Goal: Transaction & Acquisition: Purchase product/service

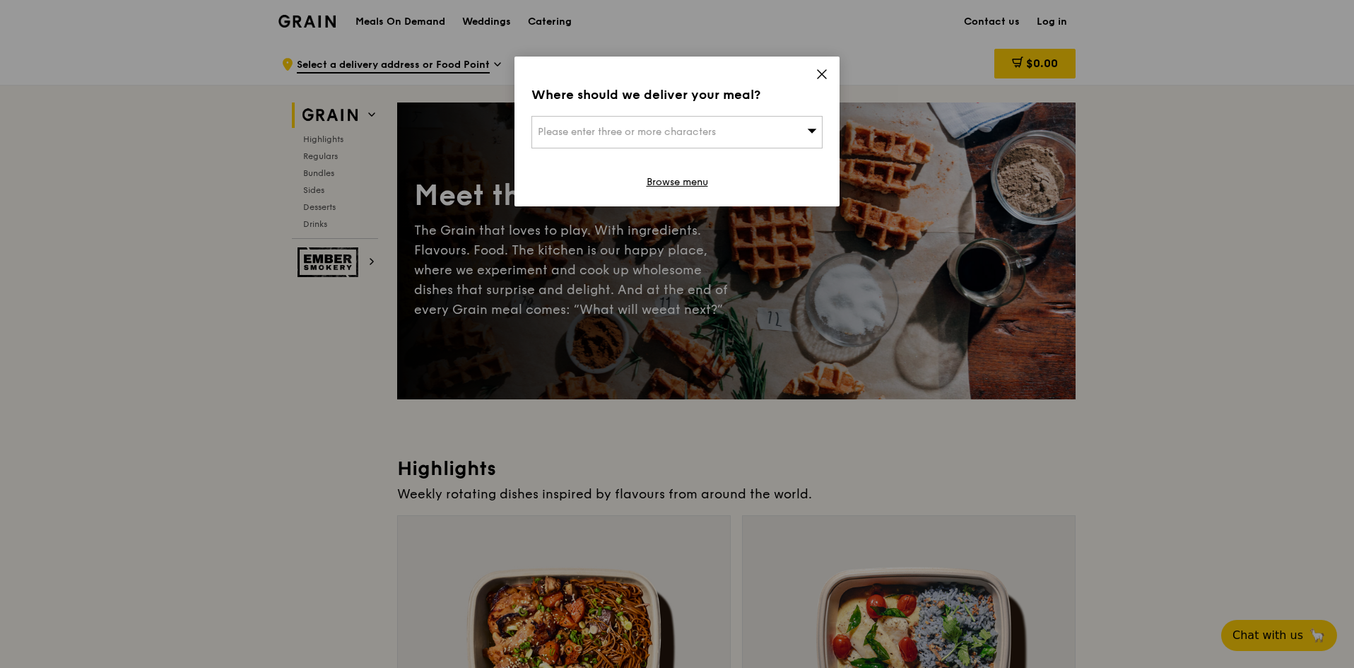
click at [653, 133] on span "Please enter three or more characters" at bounding box center [627, 132] width 178 height 12
type input "189677"
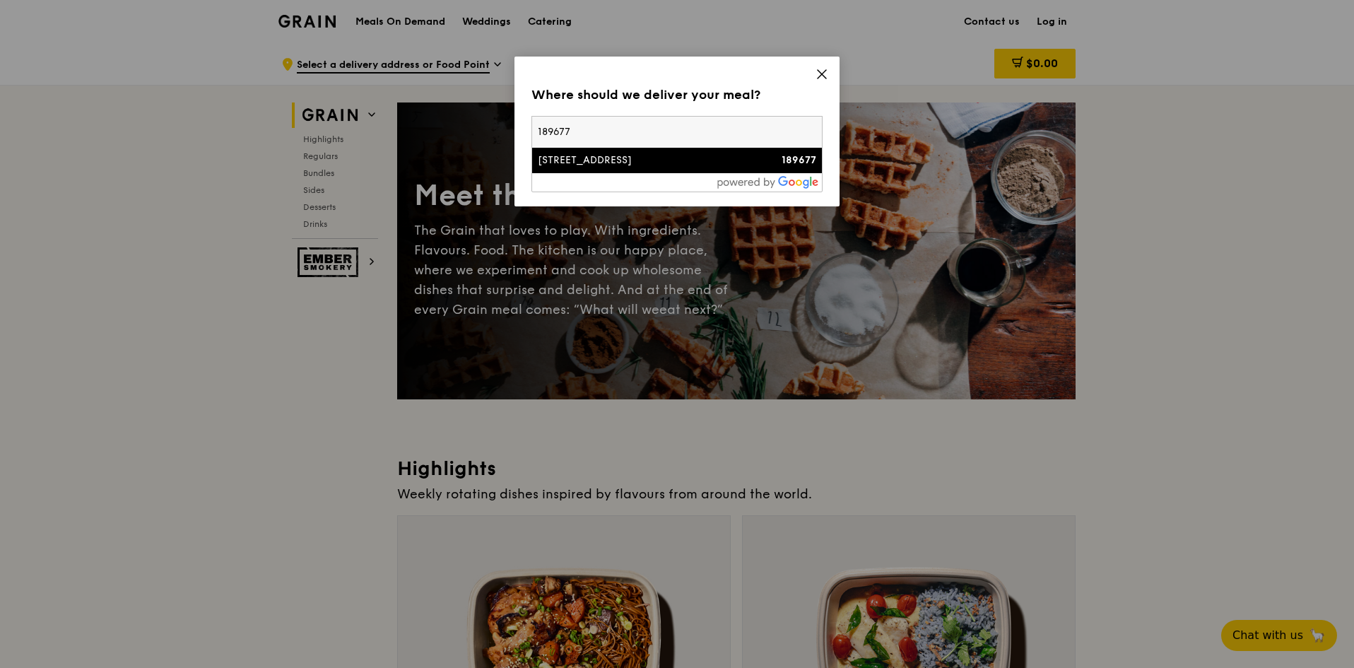
type input "[PERSON_NAME][DOMAIN_NAME][EMAIL_ADDRESS][PERSON_NAME][PERSON_NAME][DOMAIN_NAME]"
type input "189677"
click at [648, 163] on div "[STREET_ADDRESS]" at bounding box center [642, 160] width 209 height 14
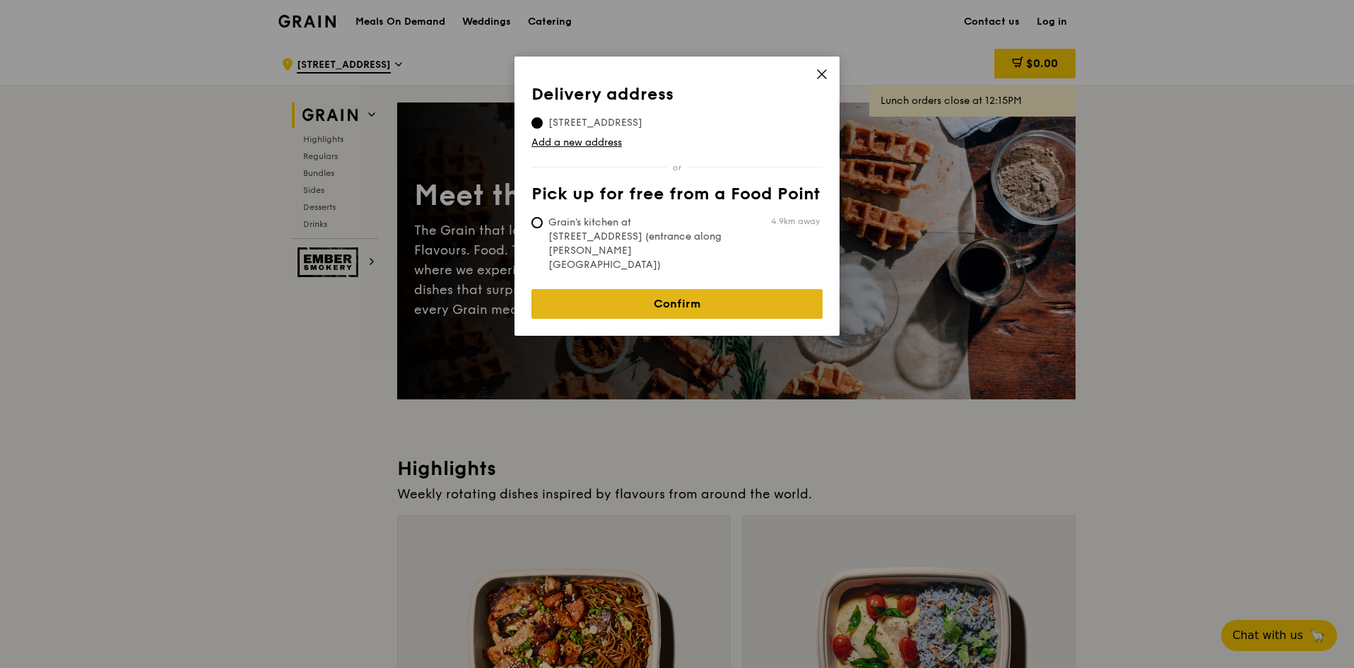
click at [711, 289] on link "Confirm" at bounding box center [676, 304] width 291 height 30
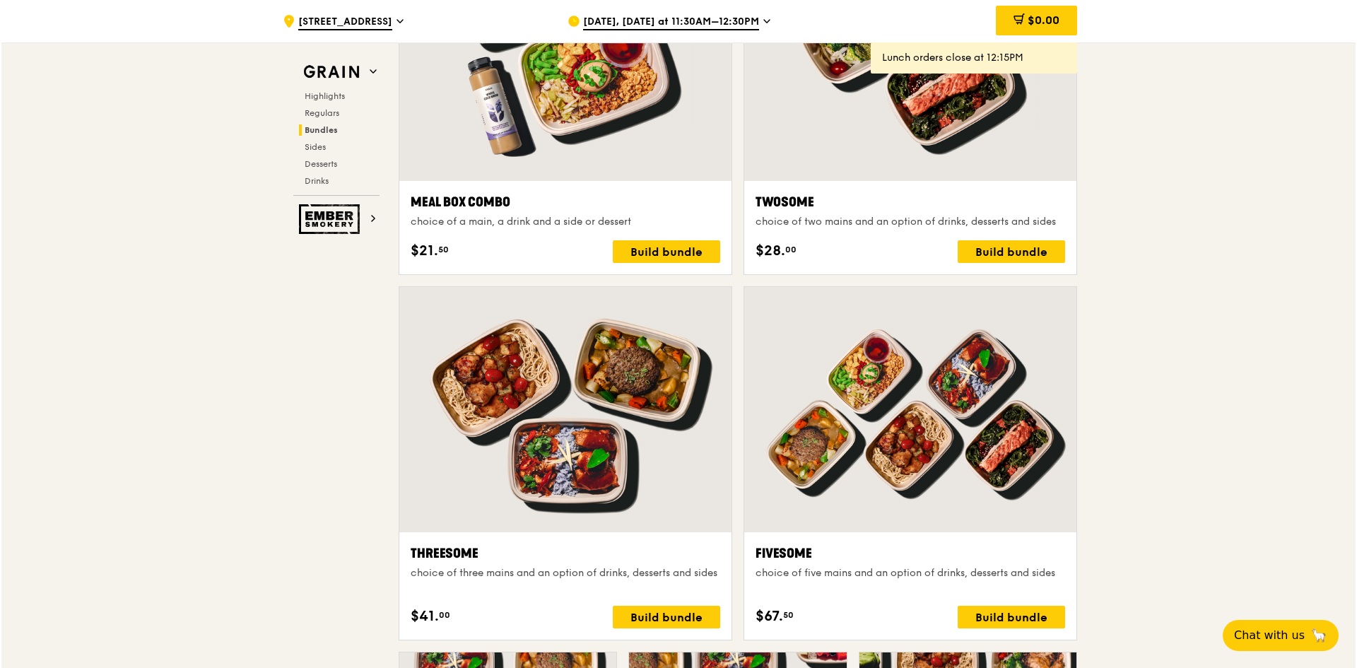
scroll to position [2222, 0]
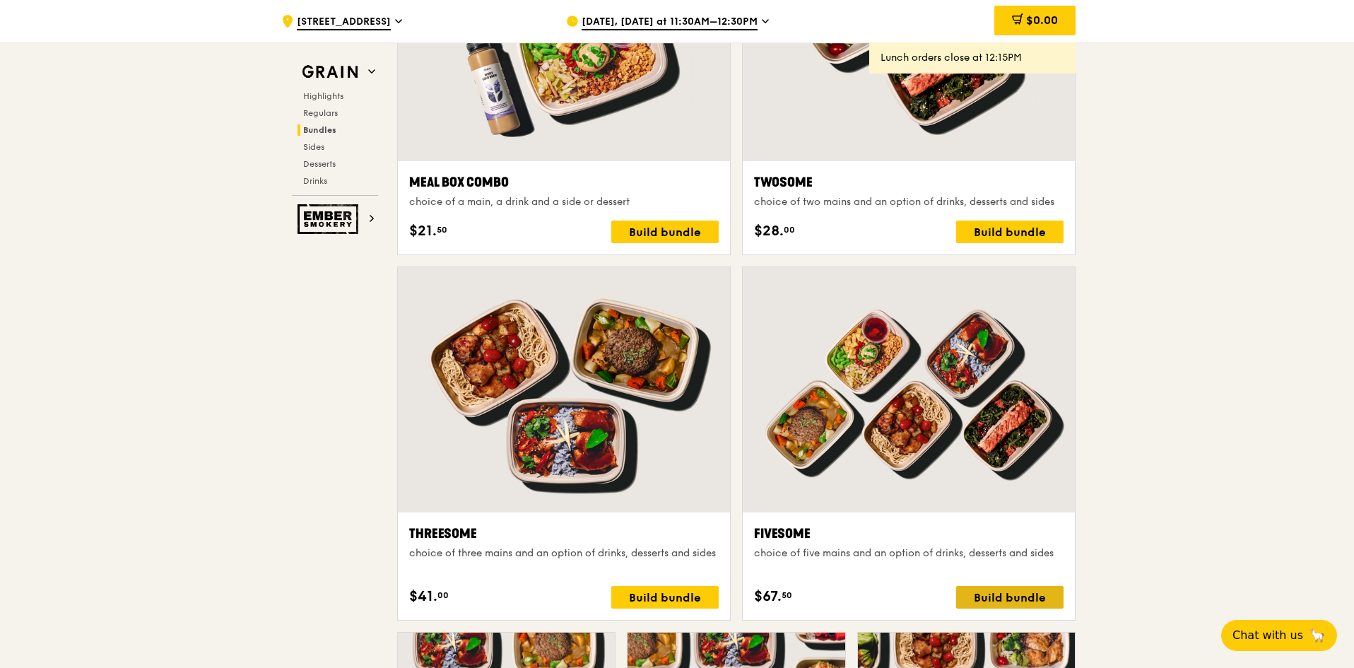
click at [1007, 599] on div "Build bundle" at bounding box center [1009, 597] width 107 height 23
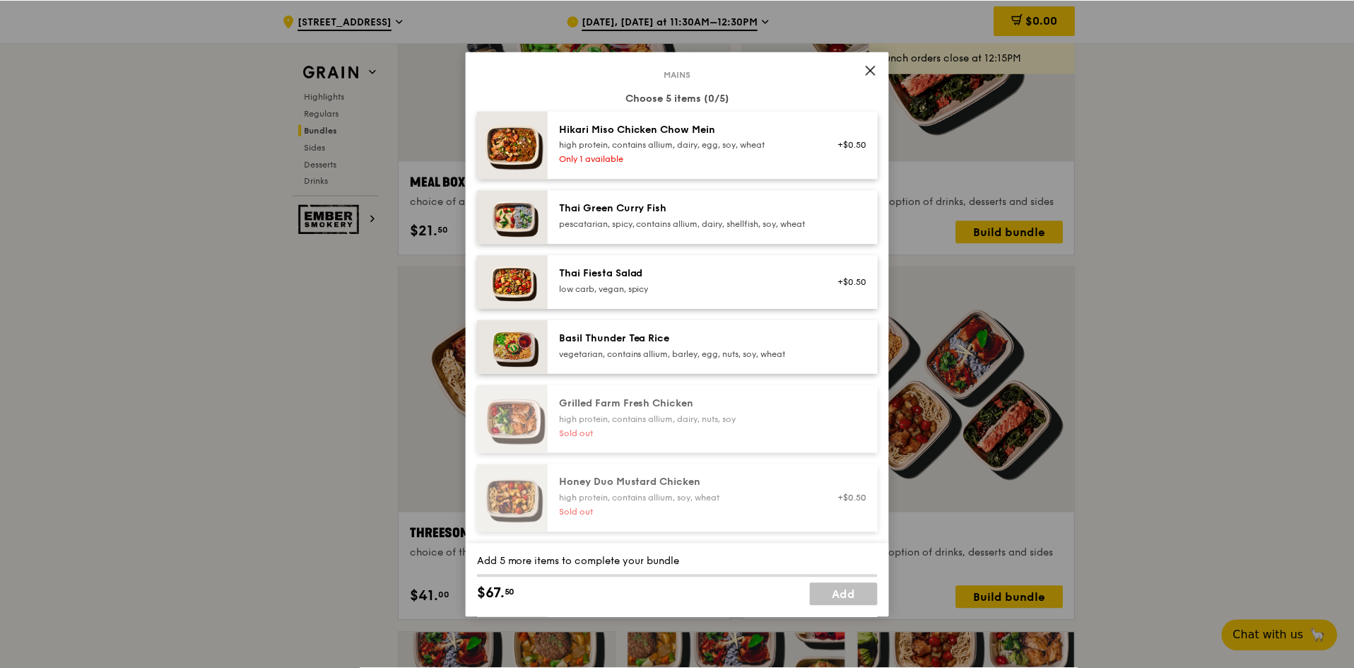
scroll to position [71, 0]
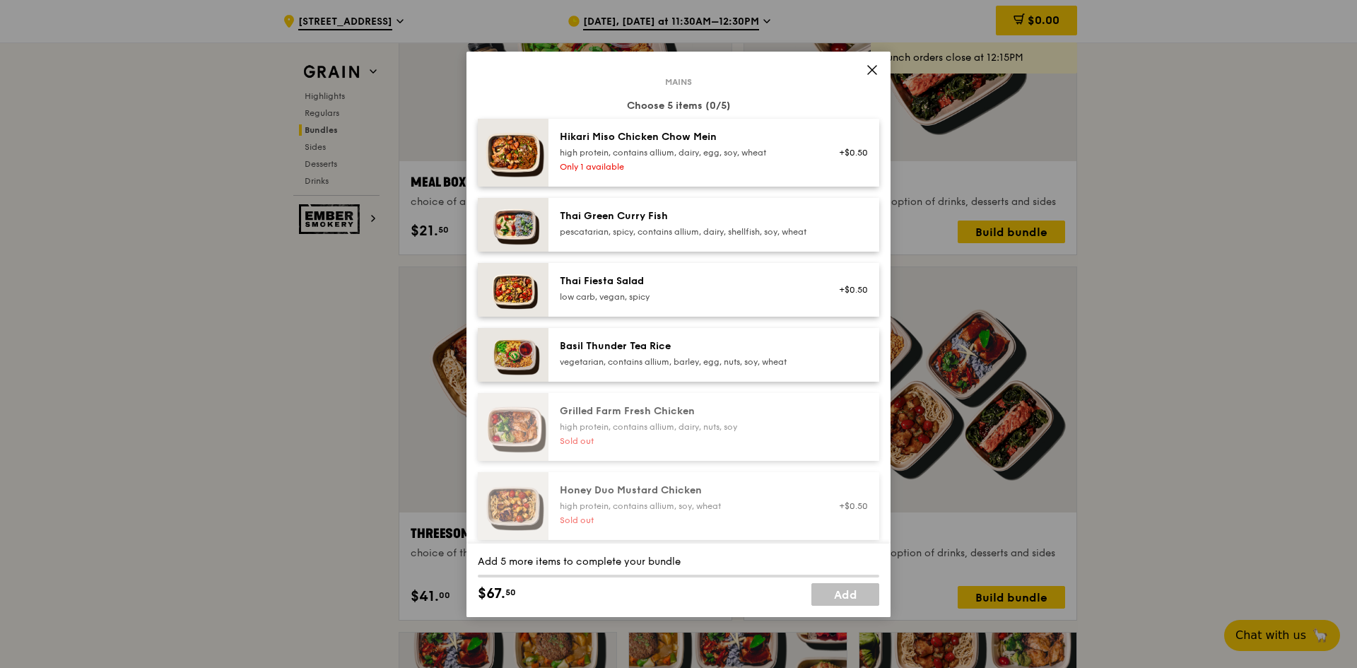
drag, startPoint x: 869, startPoint y: 69, endPoint x: 859, endPoint y: 54, distance: 18.1
click at [870, 69] on icon at bounding box center [872, 70] width 13 height 13
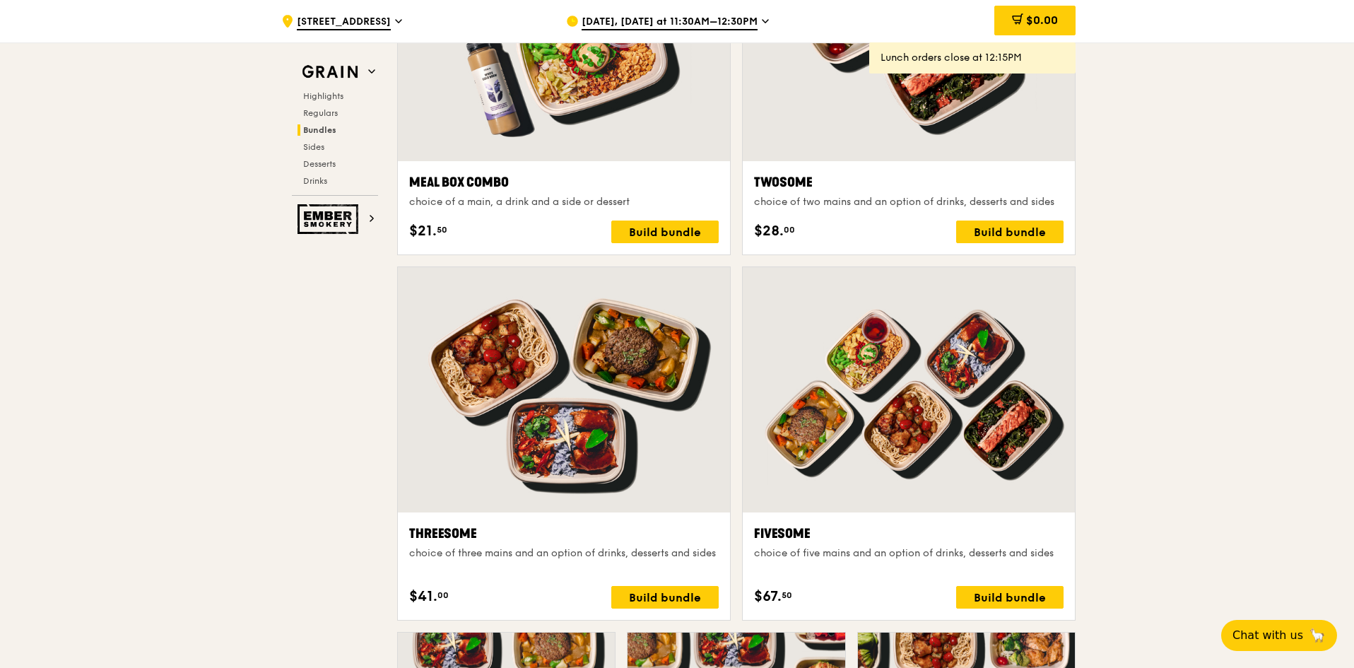
click at [748, 20] on span "[DATE], [DATE] at 11:30AM–12:30PM" at bounding box center [670, 23] width 176 height 16
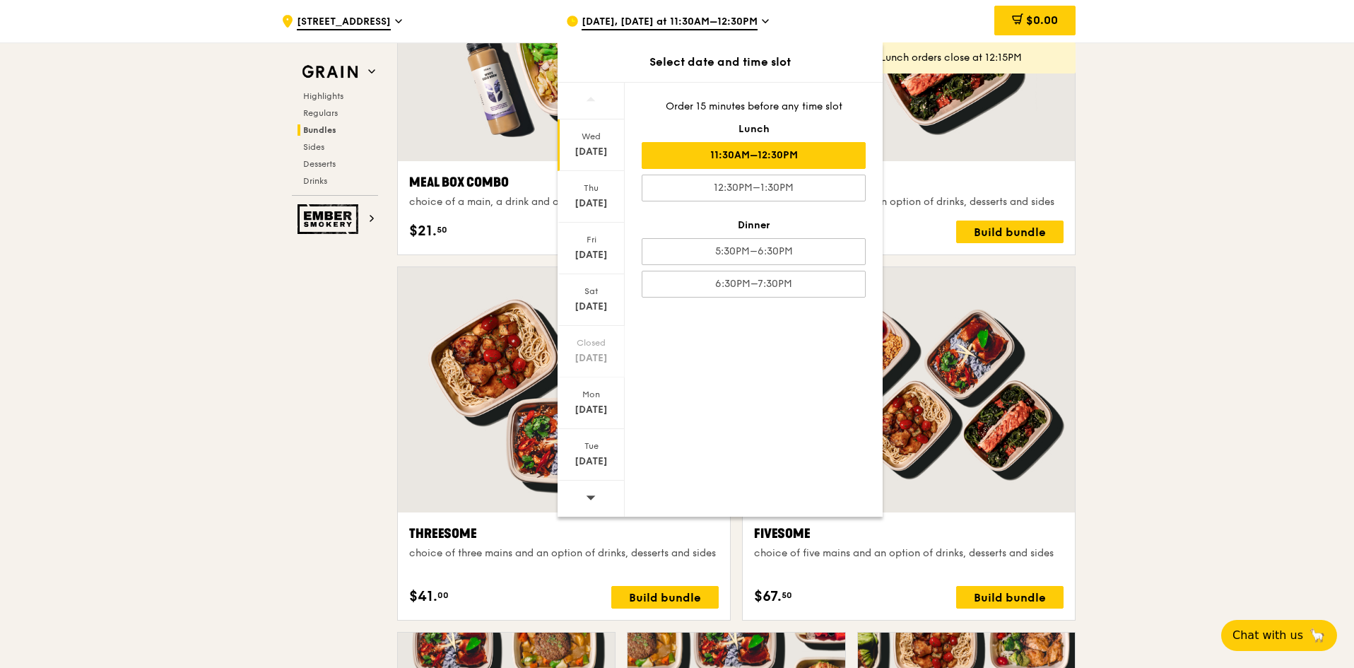
click at [776, 157] on div "11:30AM–12:30PM" at bounding box center [754, 155] width 224 height 27
click at [596, 143] on div "[DATE]" at bounding box center [591, 145] width 67 height 52
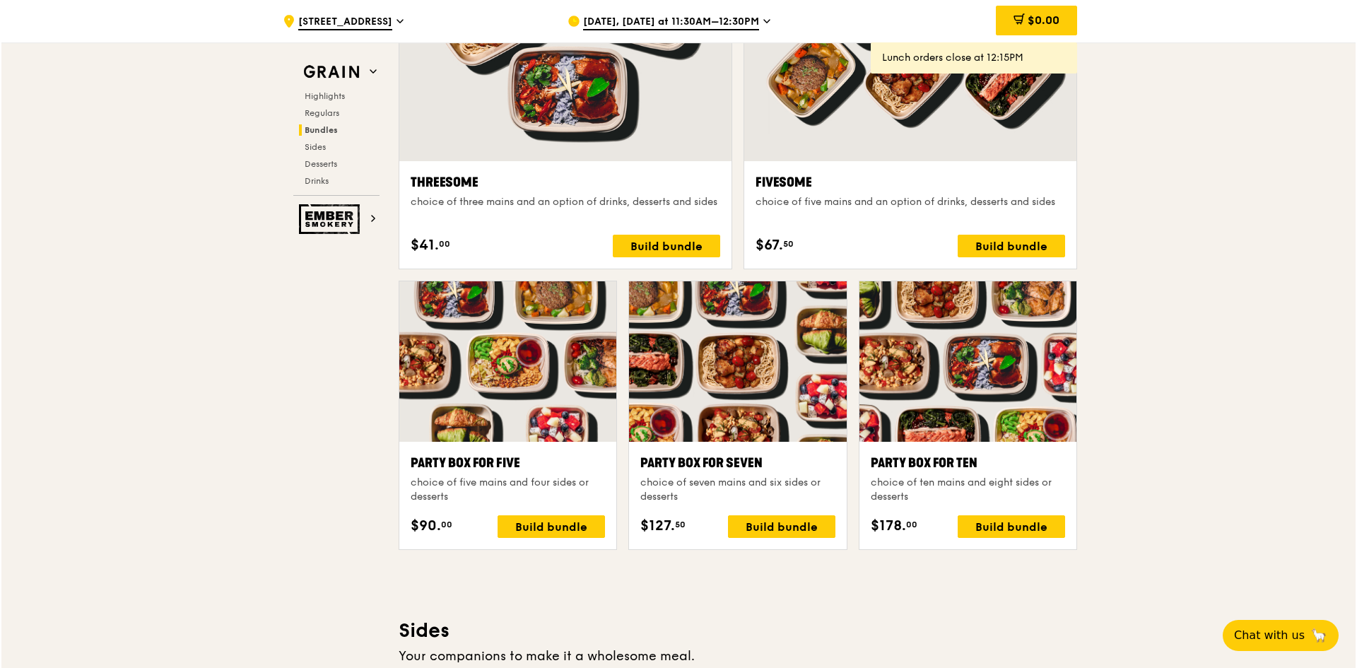
scroll to position [2575, 0]
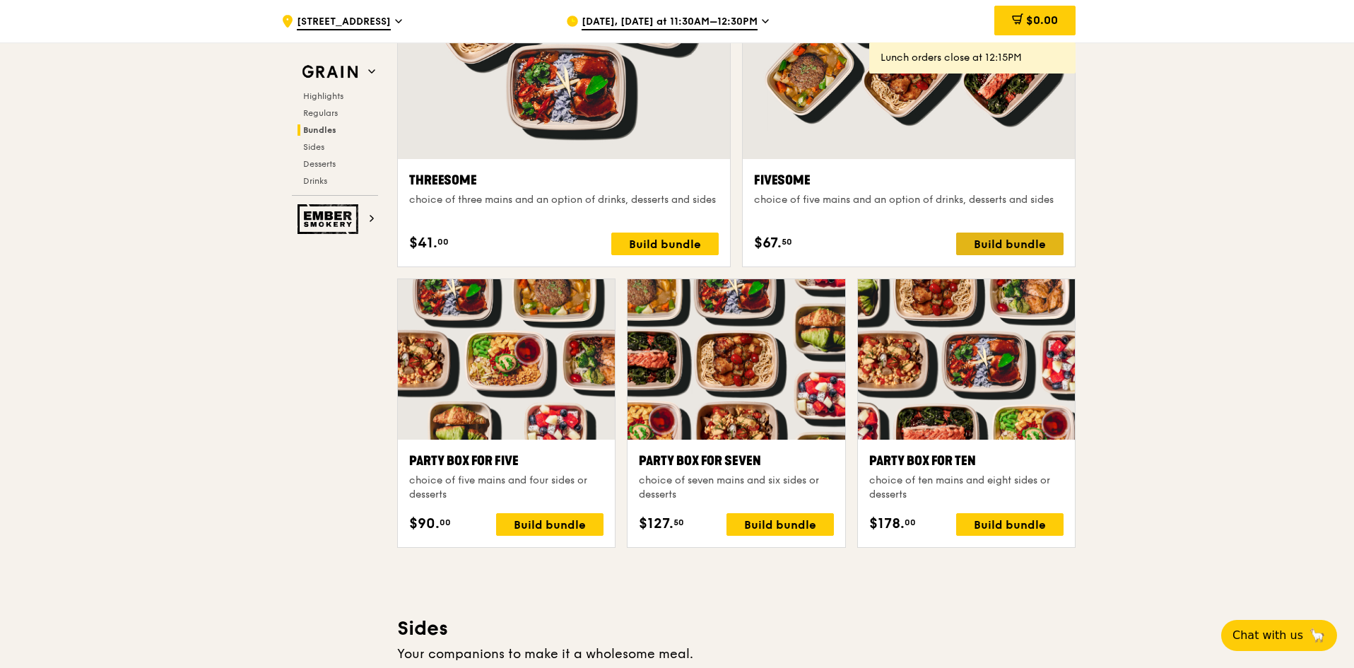
click at [1006, 247] on div "Build bundle" at bounding box center [1009, 244] width 107 height 23
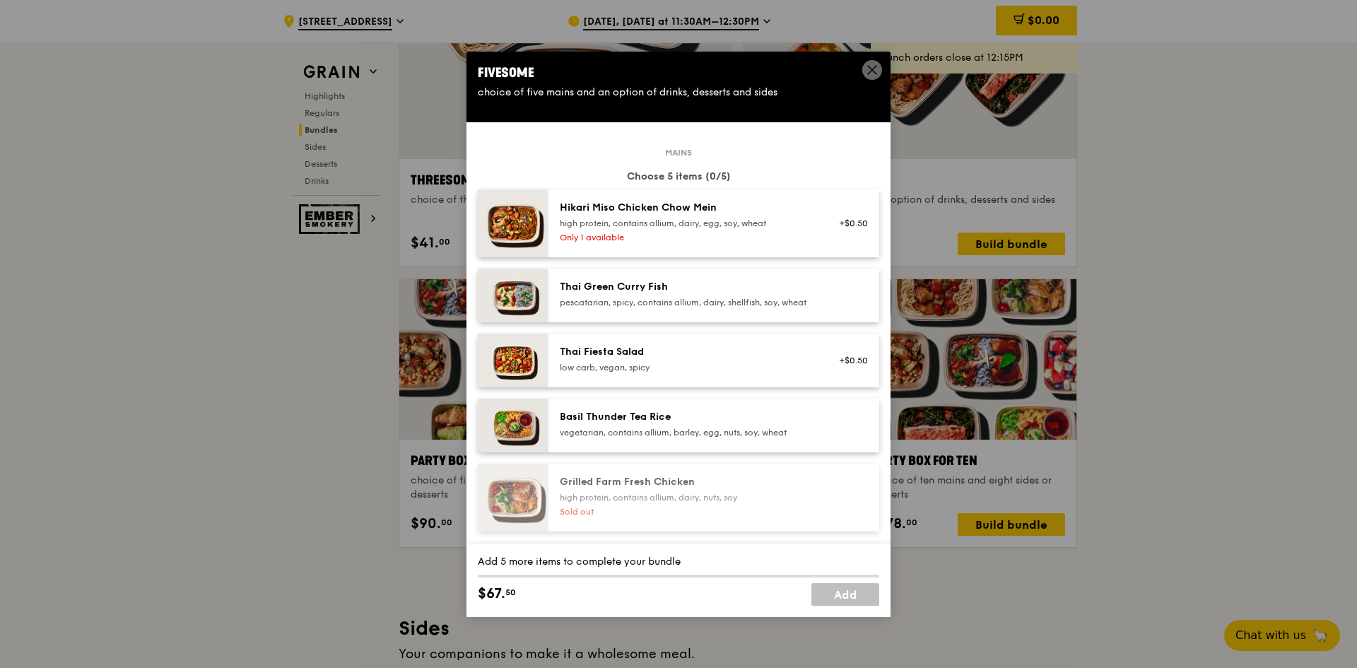
click at [797, 218] on div "high protein, contains allium, dairy, egg, soy, wheat" at bounding box center [687, 223] width 254 height 11
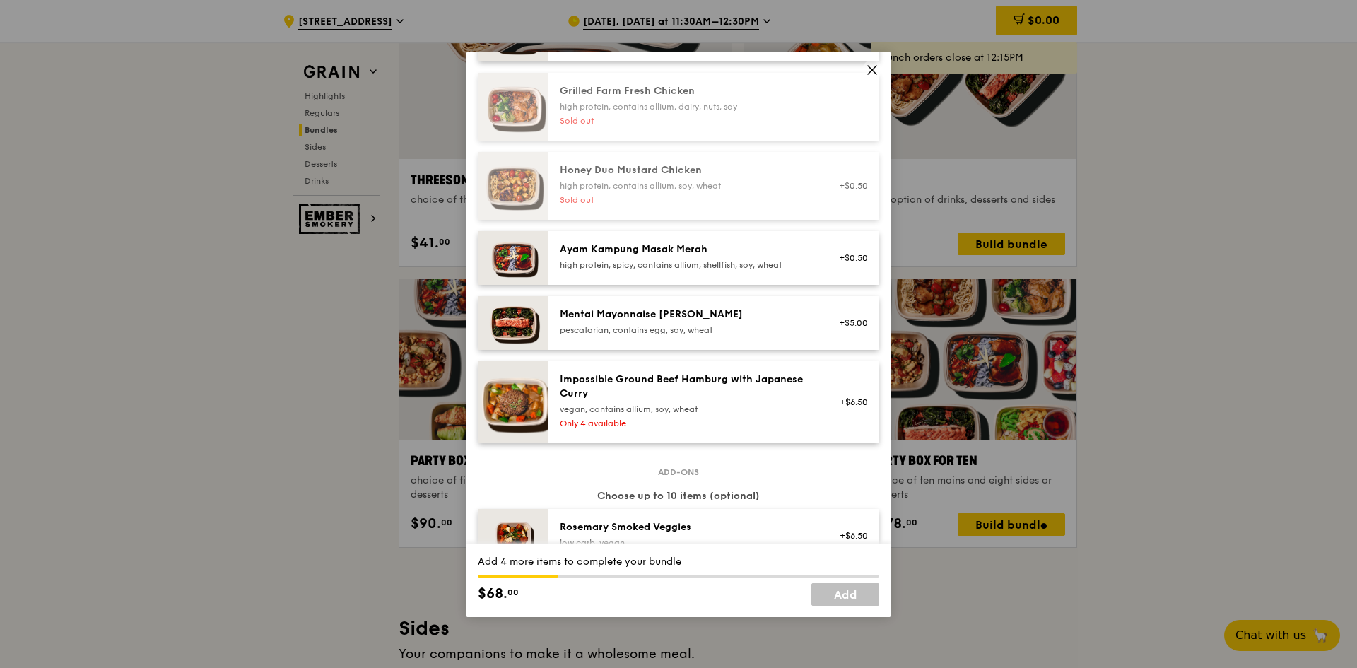
scroll to position [424, 0]
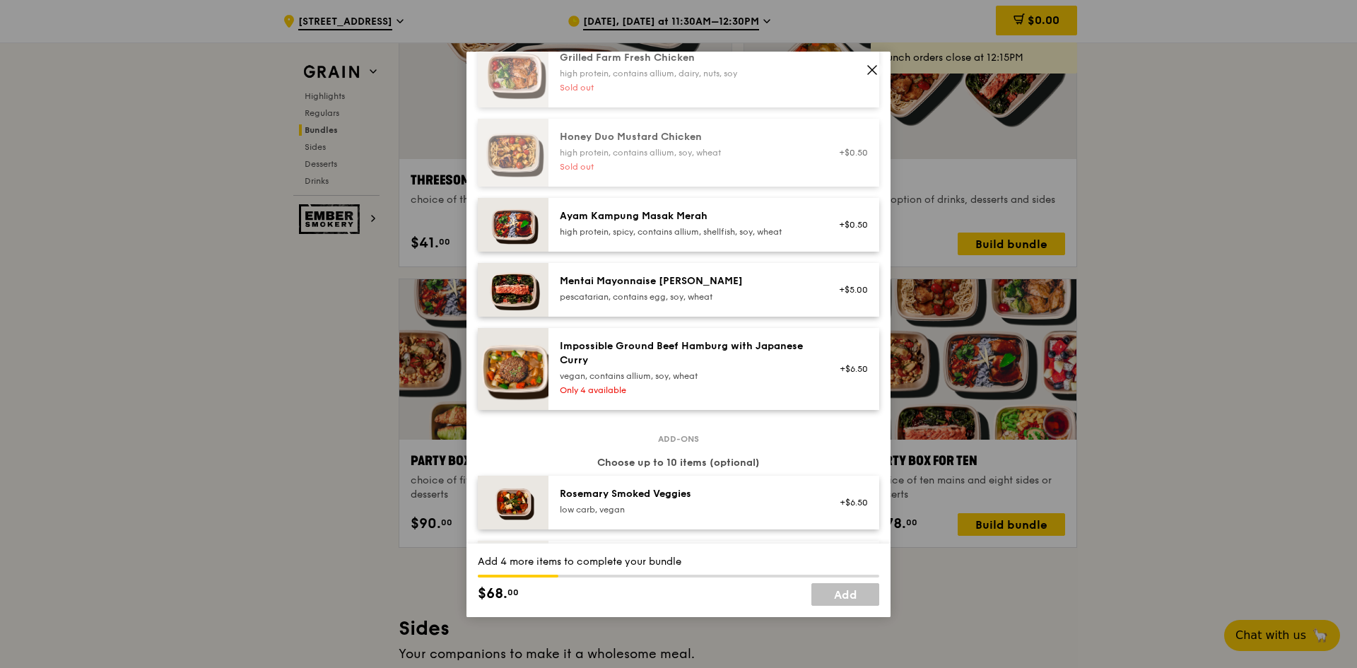
click at [793, 305] on div "Mentai Mayonnaise [PERSON_NAME] pescatarian, contains egg, soy, wheat" at bounding box center [686, 289] width 271 height 31
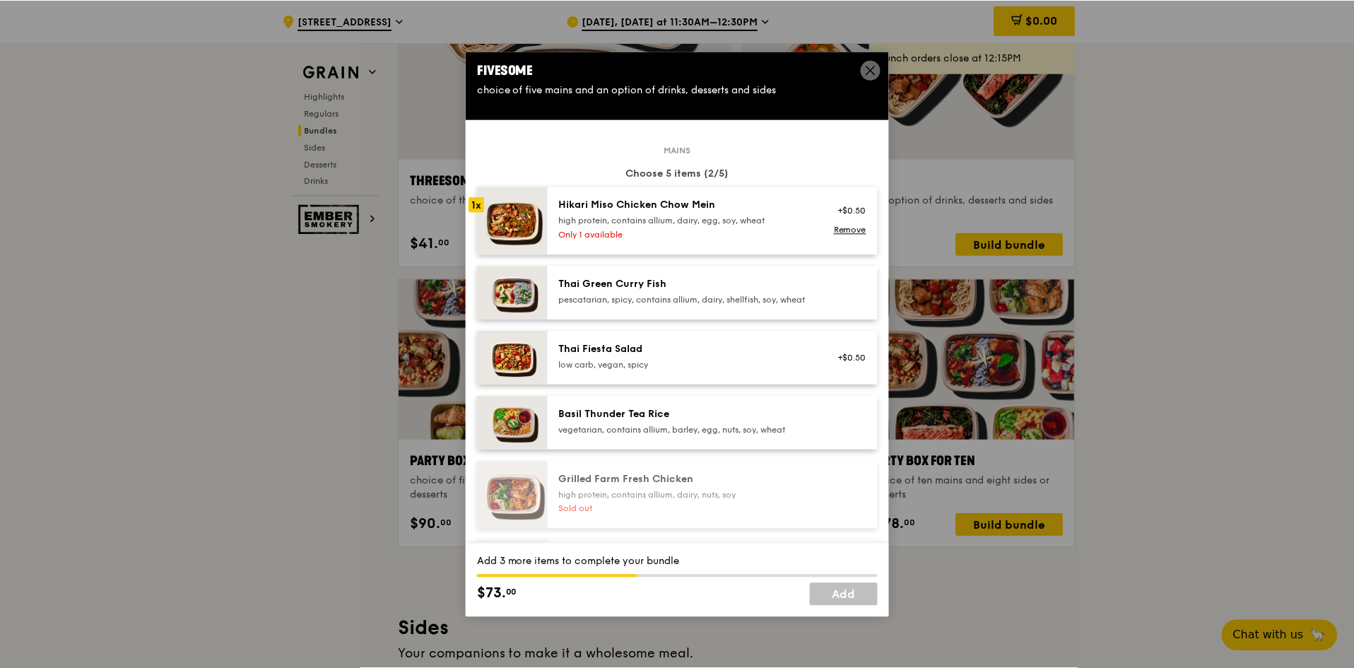
scroll to position [0, 0]
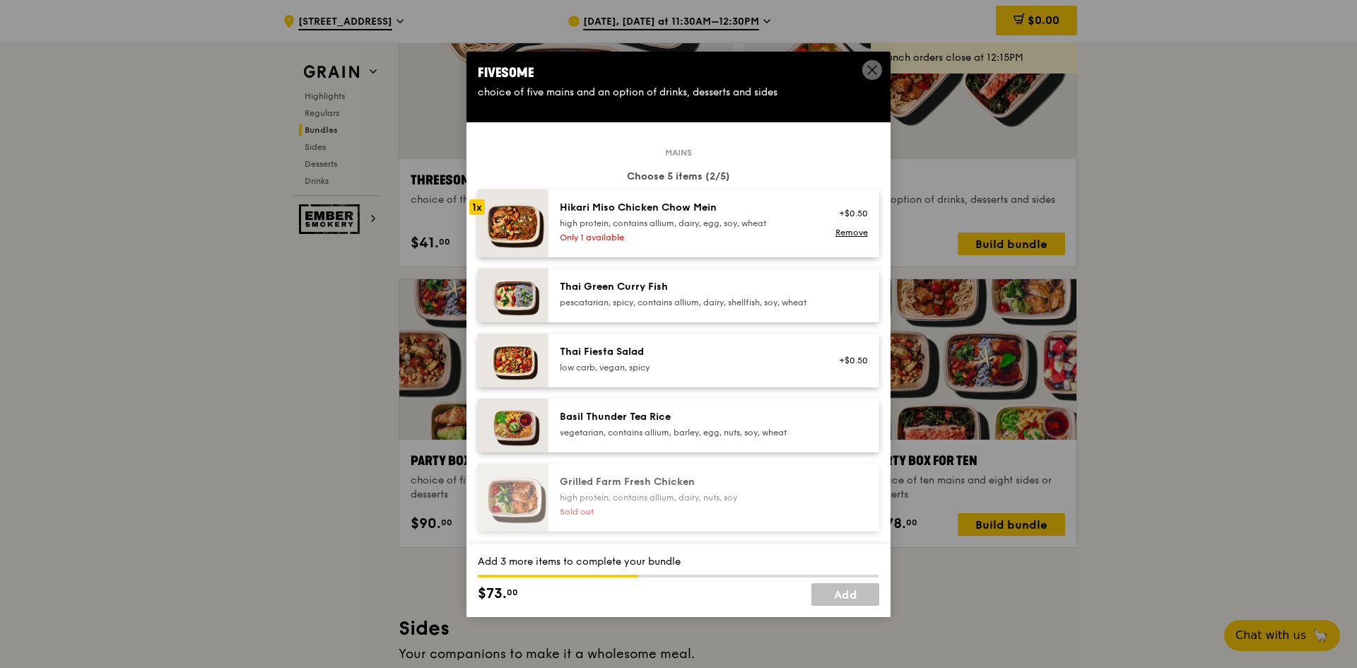
click at [871, 71] on icon at bounding box center [872, 70] width 8 height 8
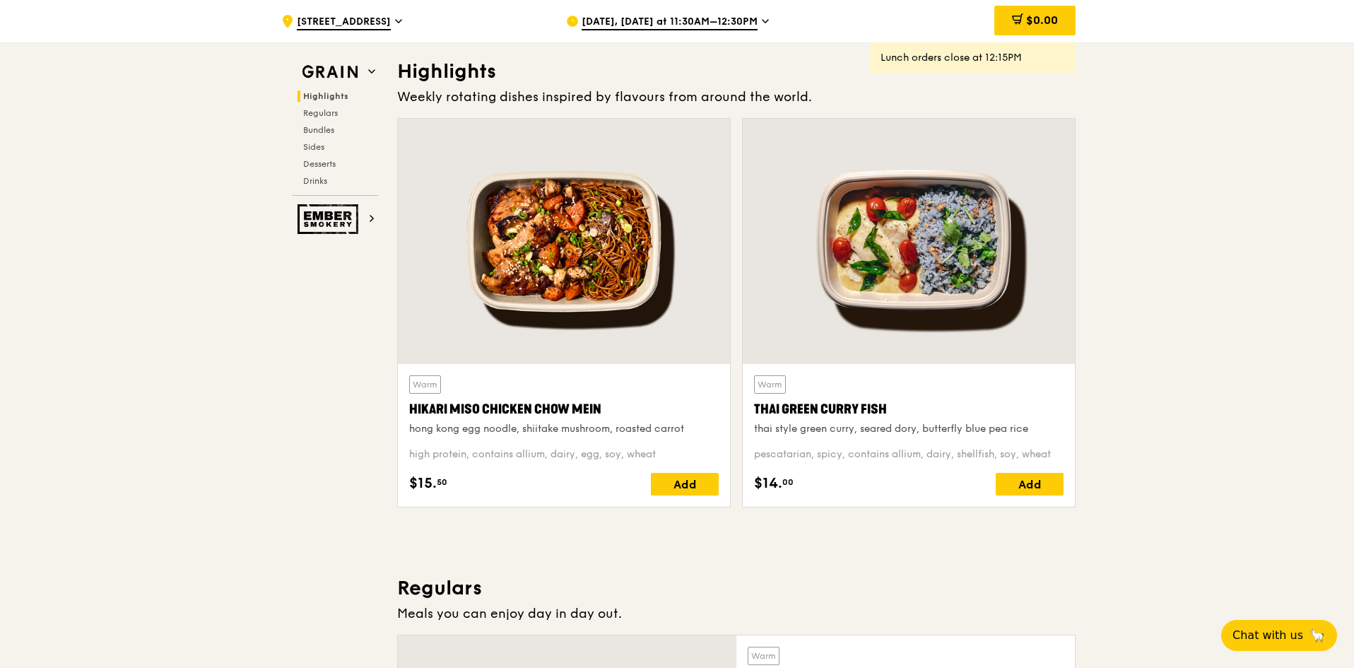
scroll to position [384, 0]
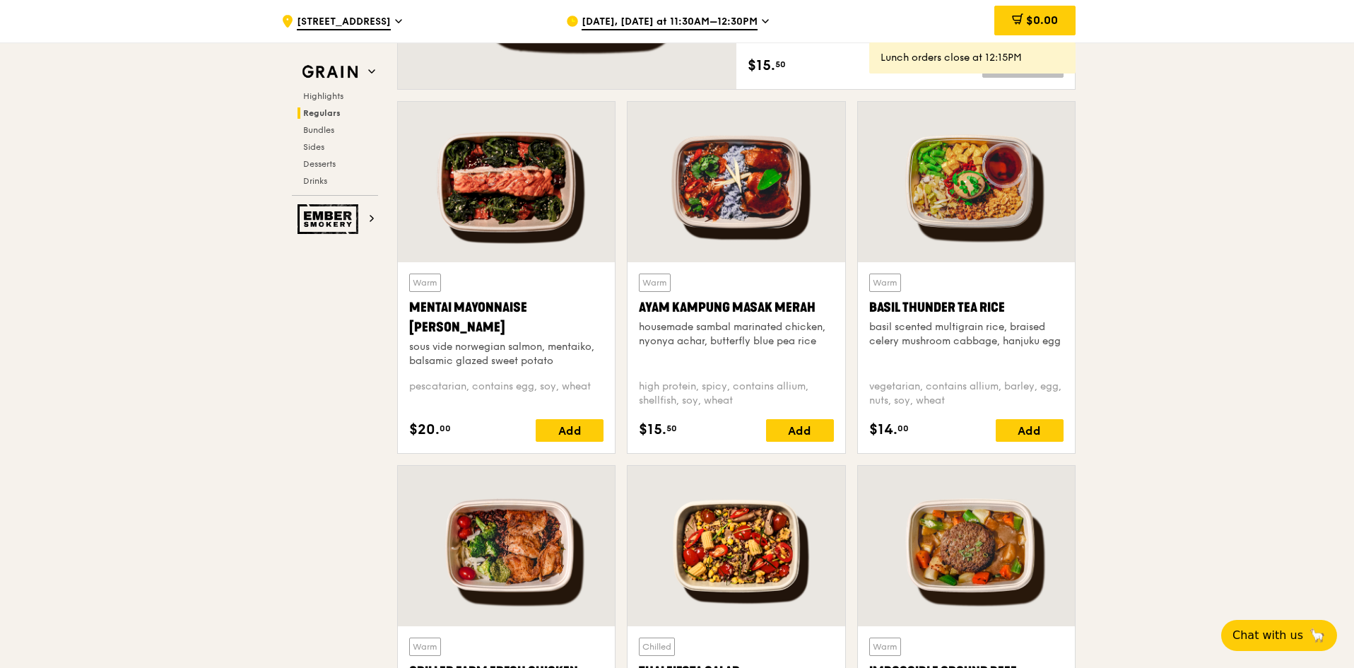
scroll to position [1201, 0]
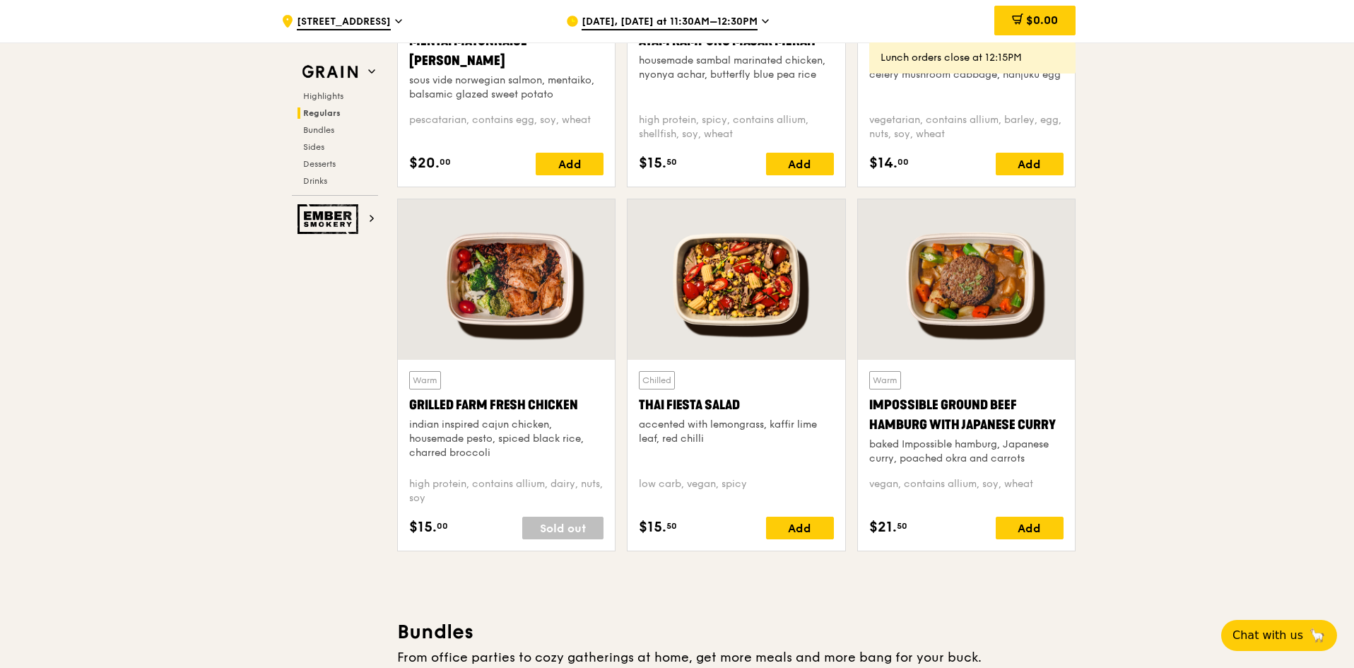
scroll to position [1484, 0]
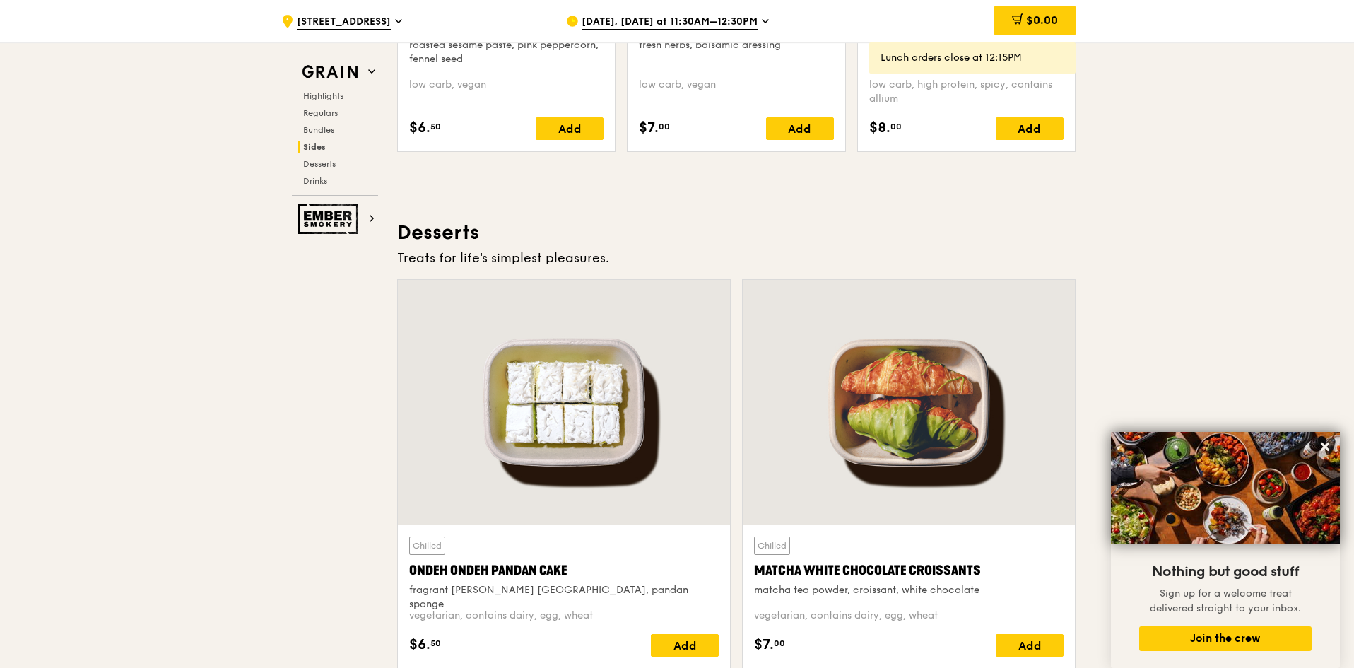
scroll to position [3887, 0]
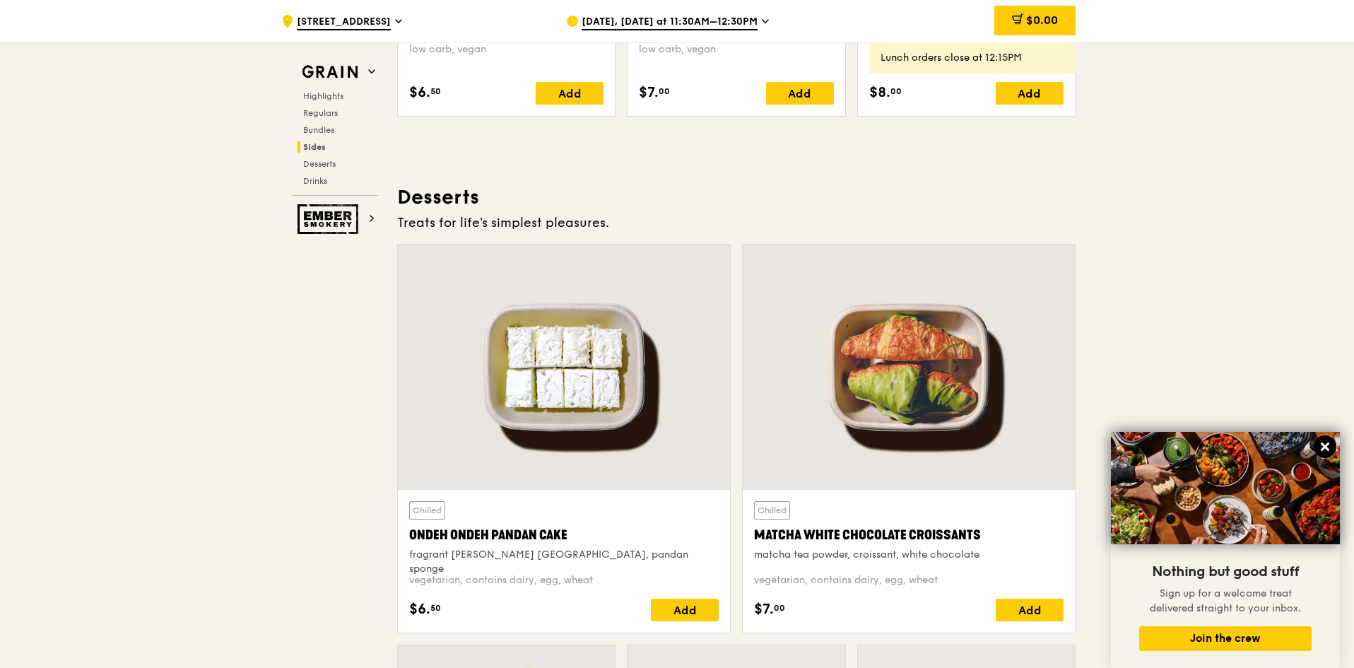
click at [1324, 446] on icon at bounding box center [1325, 446] width 8 height 8
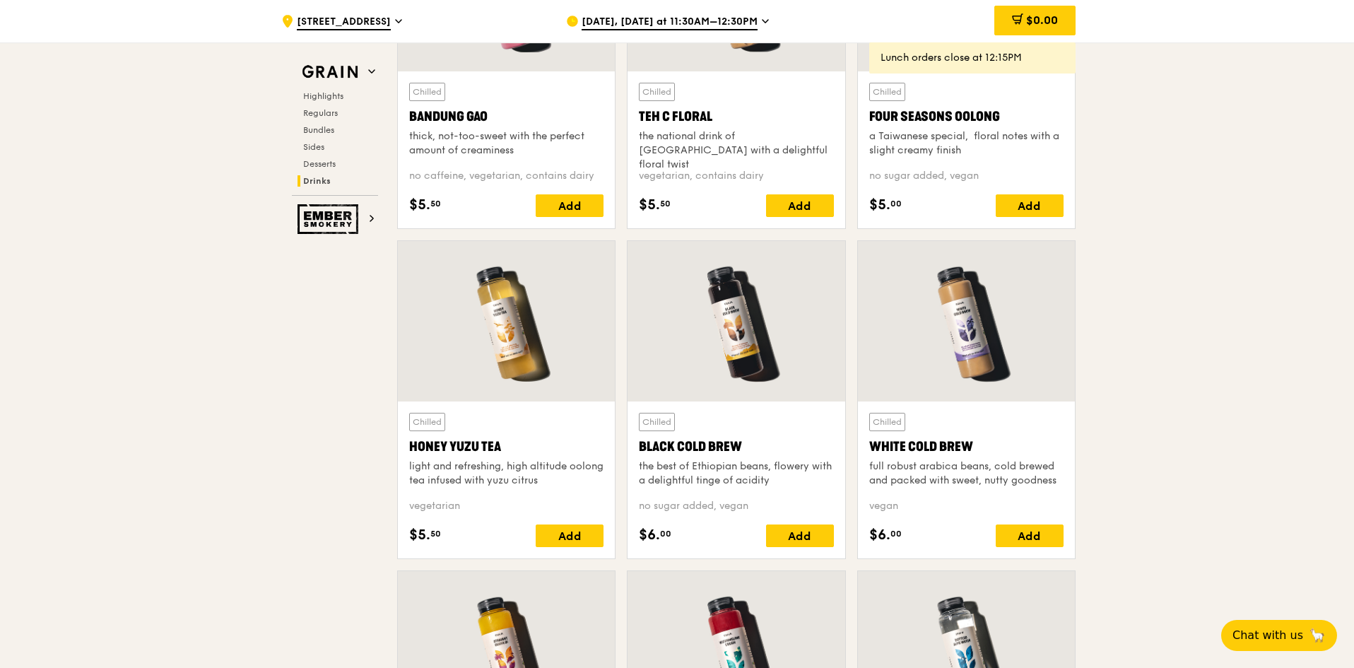
scroll to position [5088, 0]
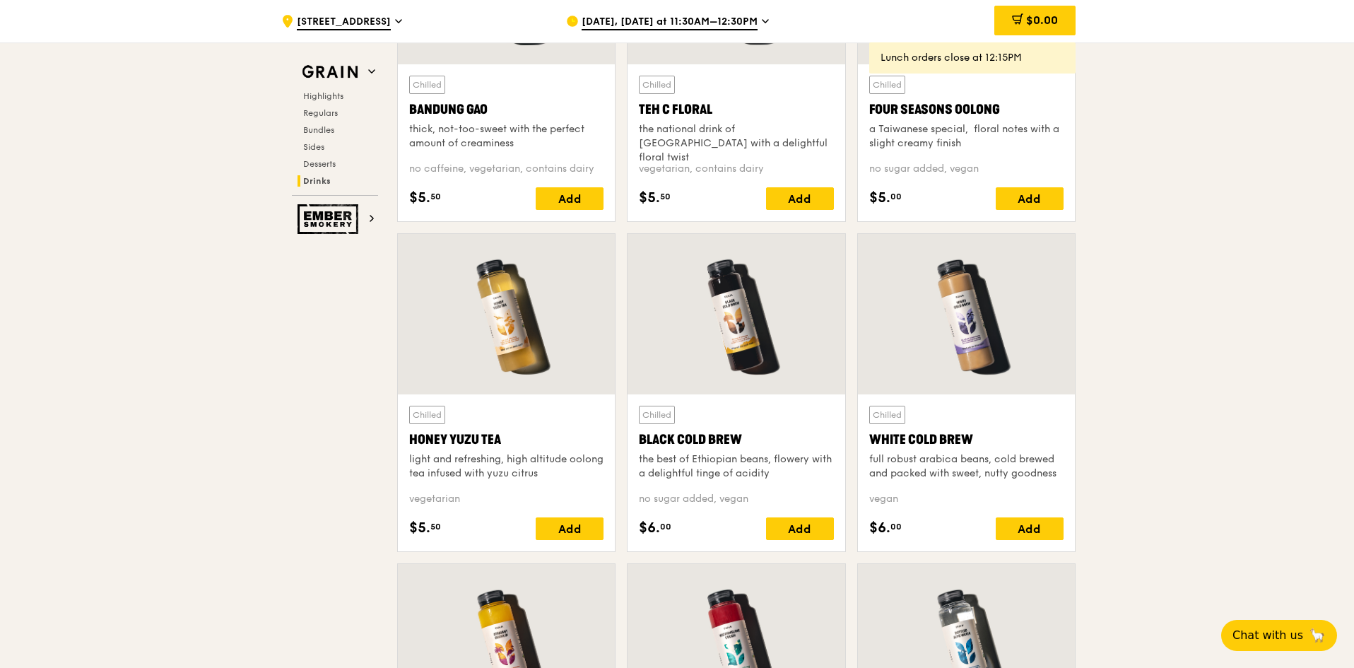
drag, startPoint x: 1226, startPoint y: 343, endPoint x: 985, endPoint y: 404, distance: 248.5
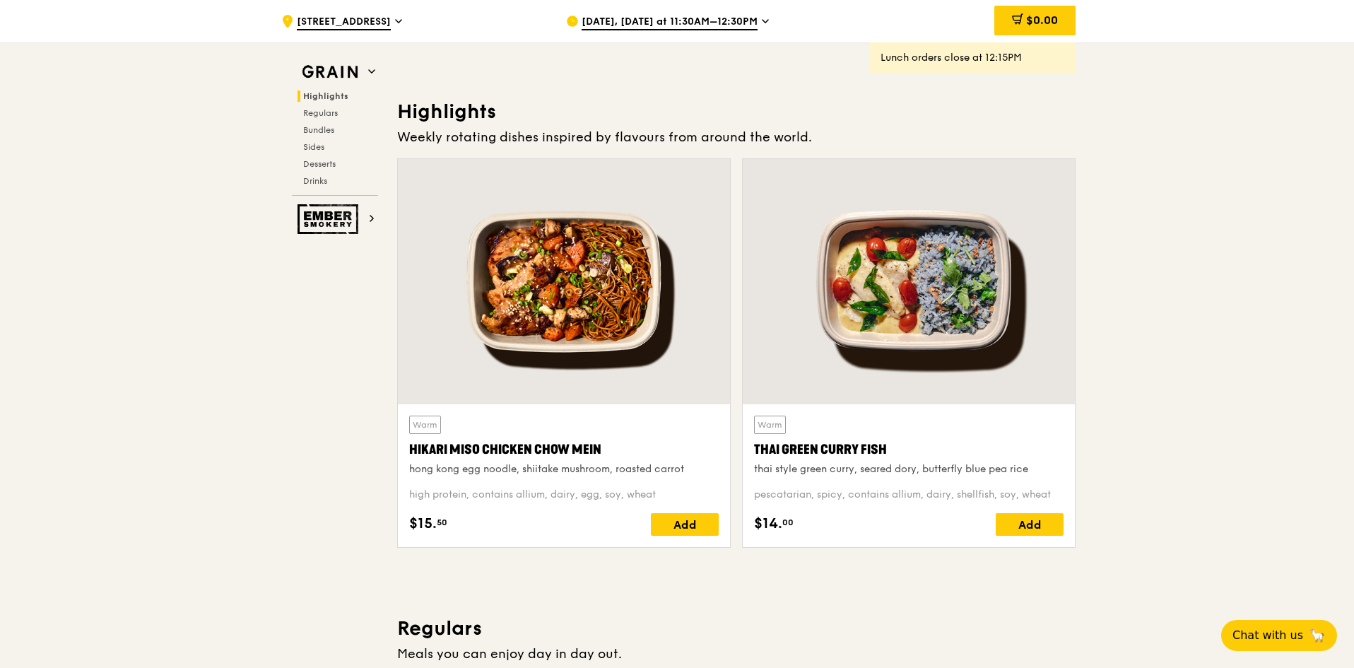
scroll to position [353, 0]
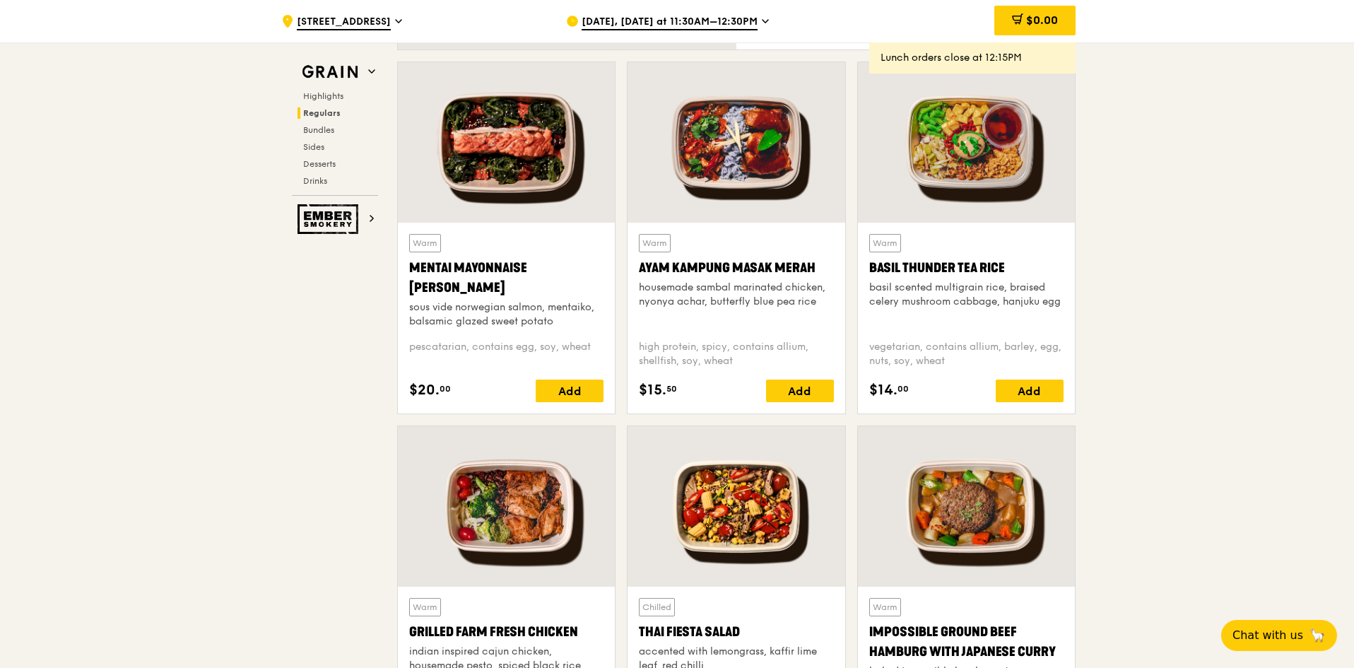
scroll to position [1201, 0]
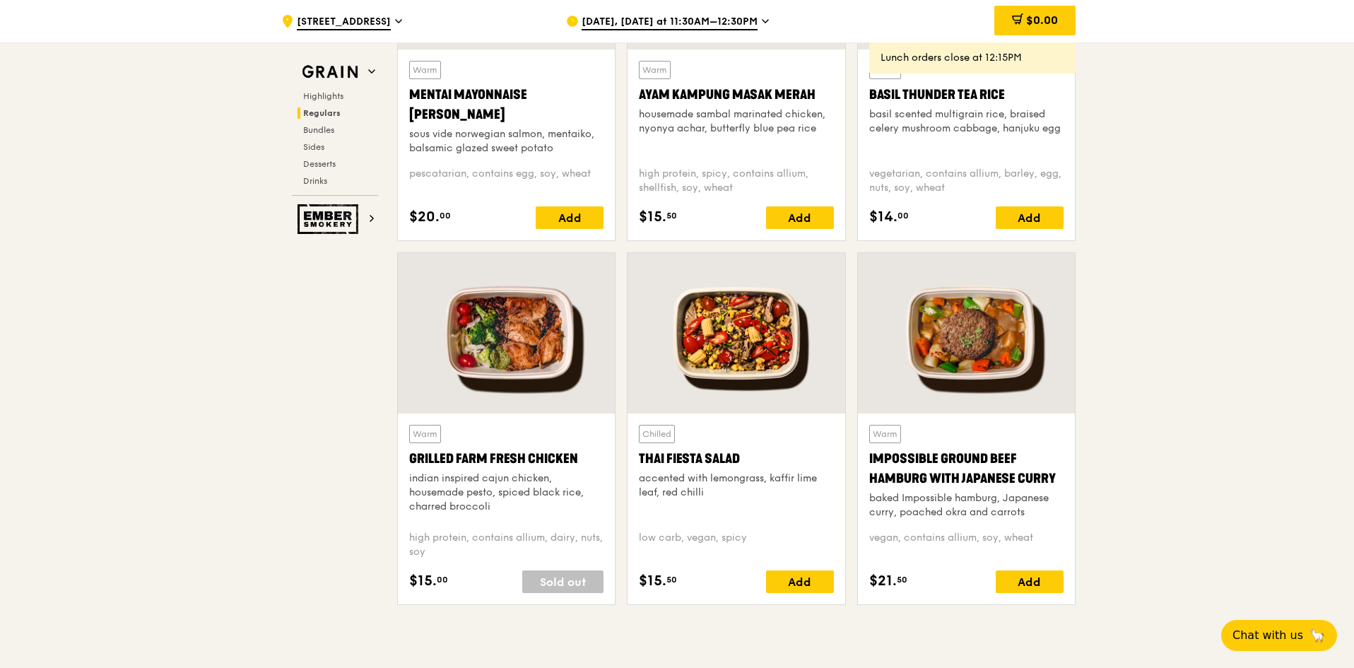
scroll to position [1413, 0]
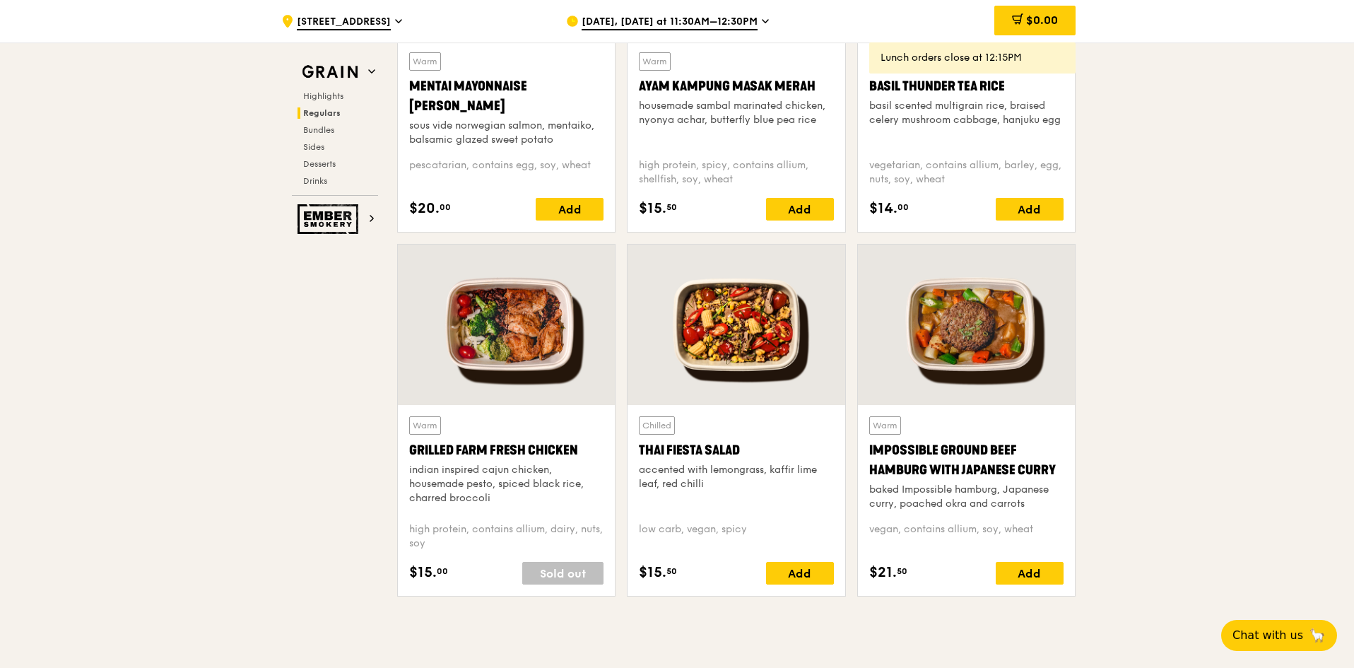
drag, startPoint x: 302, startPoint y: 587, endPoint x: 324, endPoint y: 518, distance: 72.4
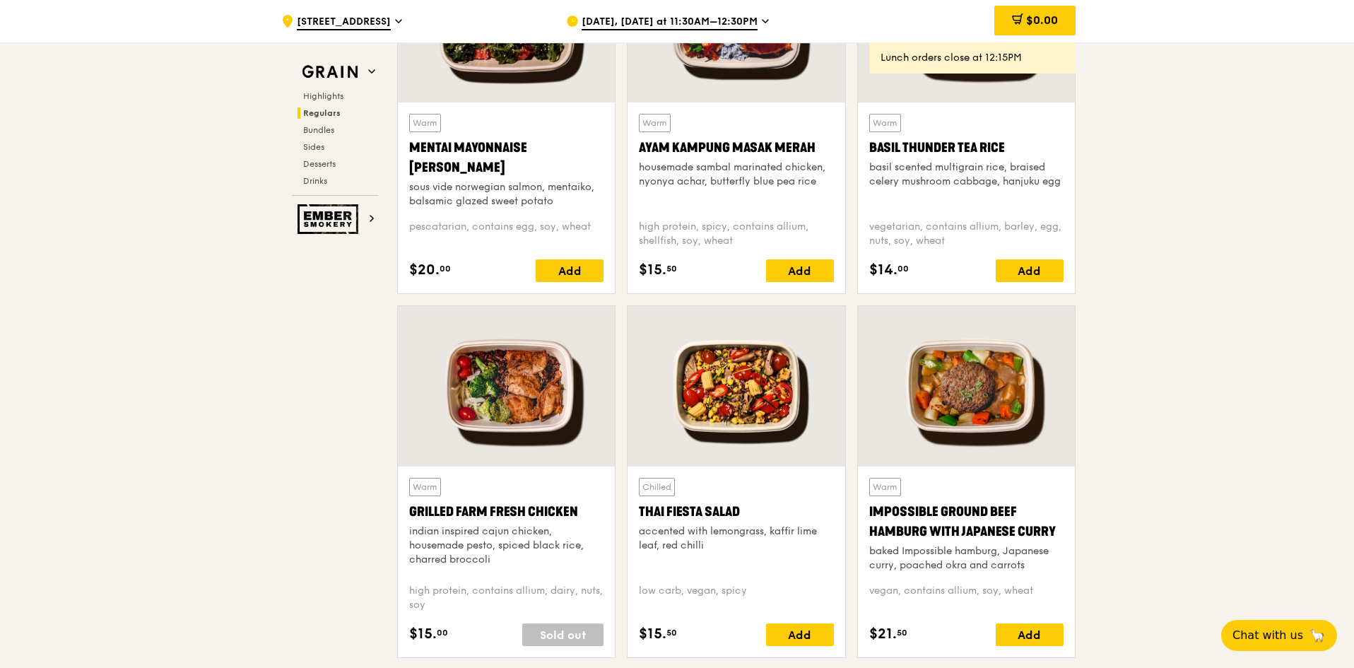
scroll to position [1201, 0]
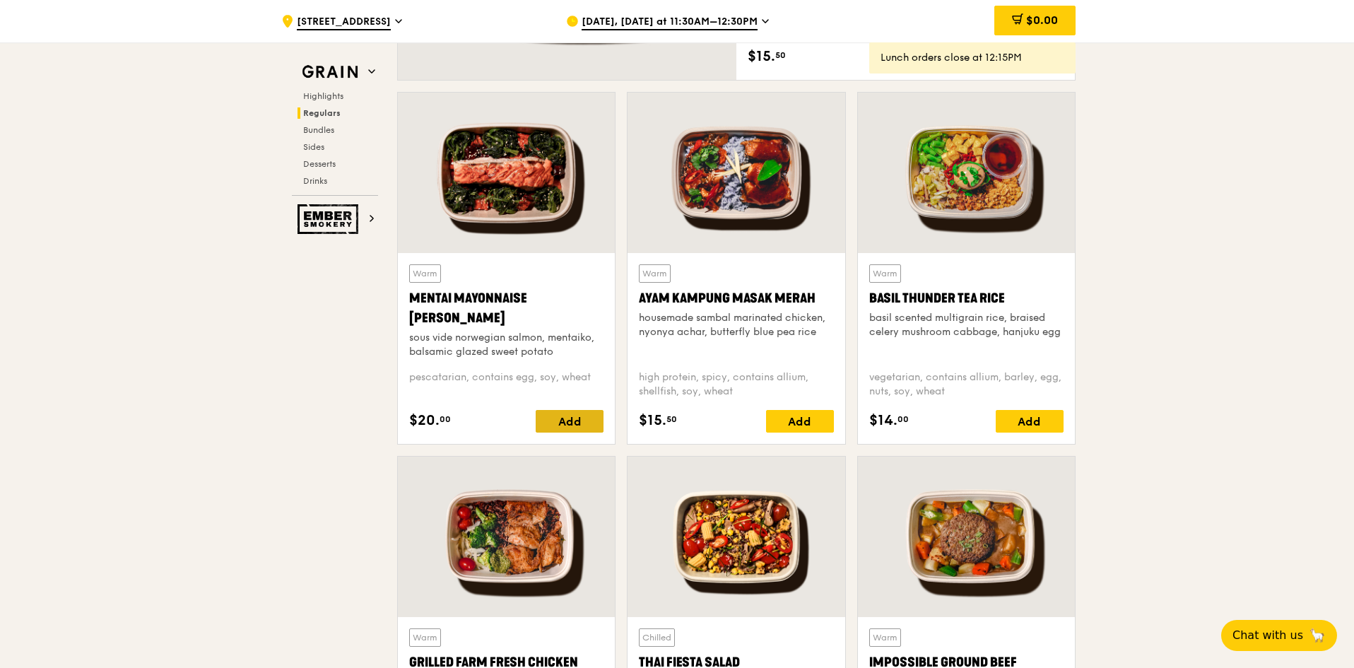
click at [579, 423] on div "Add" at bounding box center [570, 421] width 68 height 23
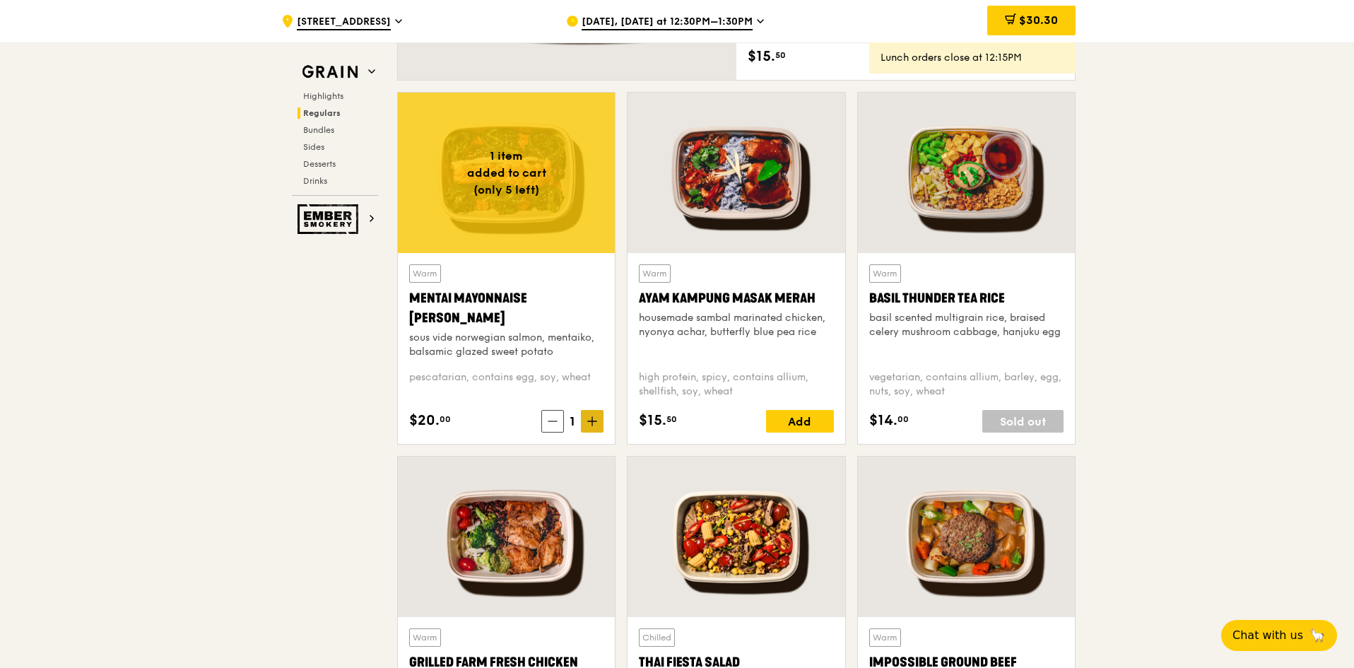
click at [596, 417] on icon at bounding box center [592, 421] width 10 height 10
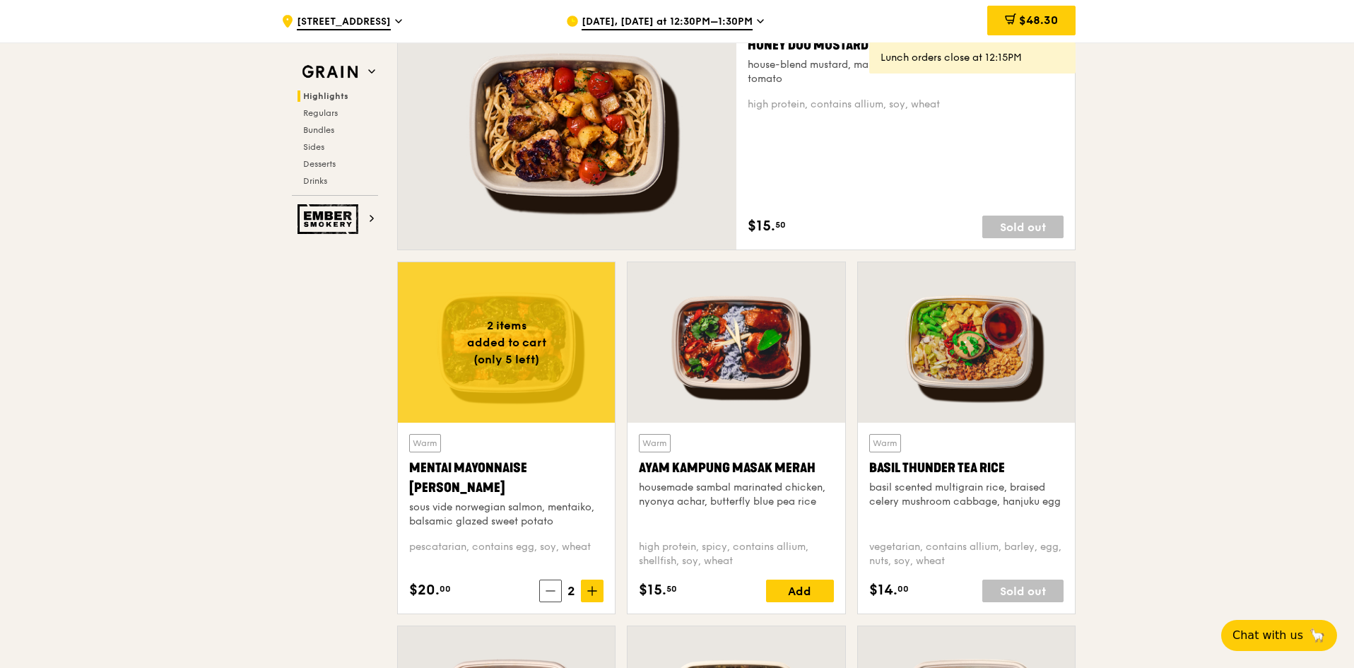
scroll to position [1060, 0]
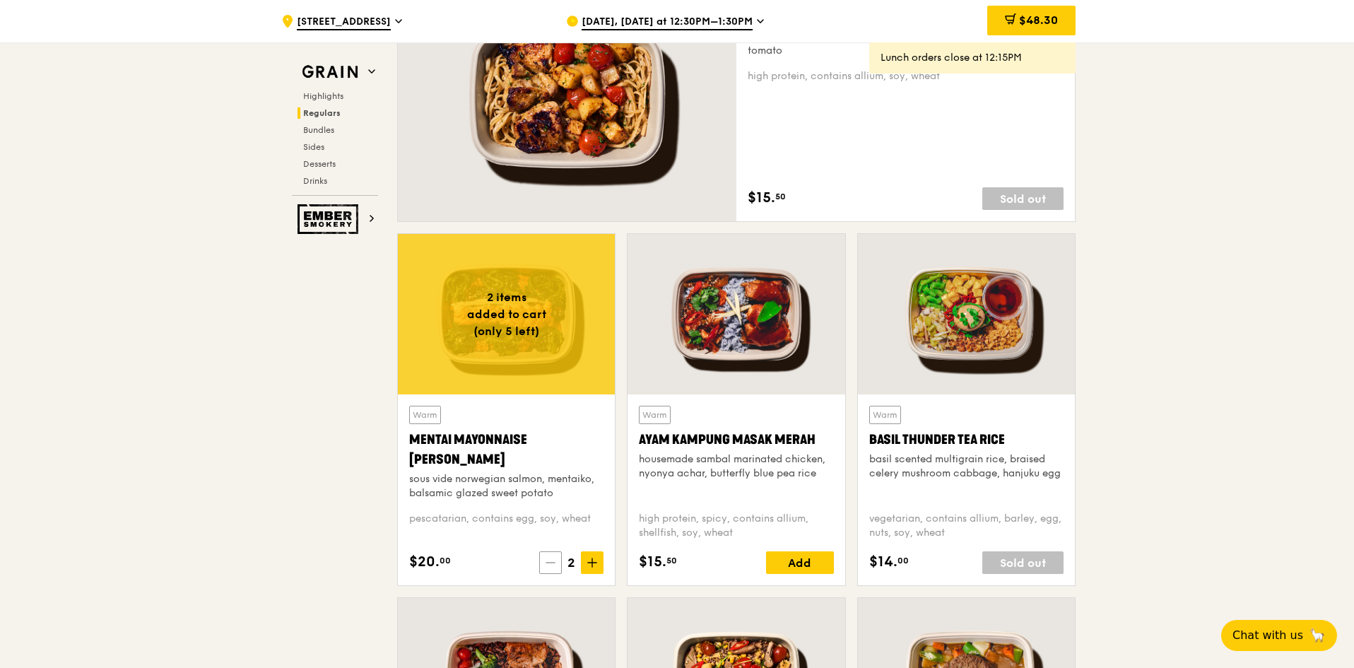
click at [551, 565] on icon at bounding box center [551, 563] width 10 height 10
click at [551, 565] on icon at bounding box center [553, 563] width 10 height 10
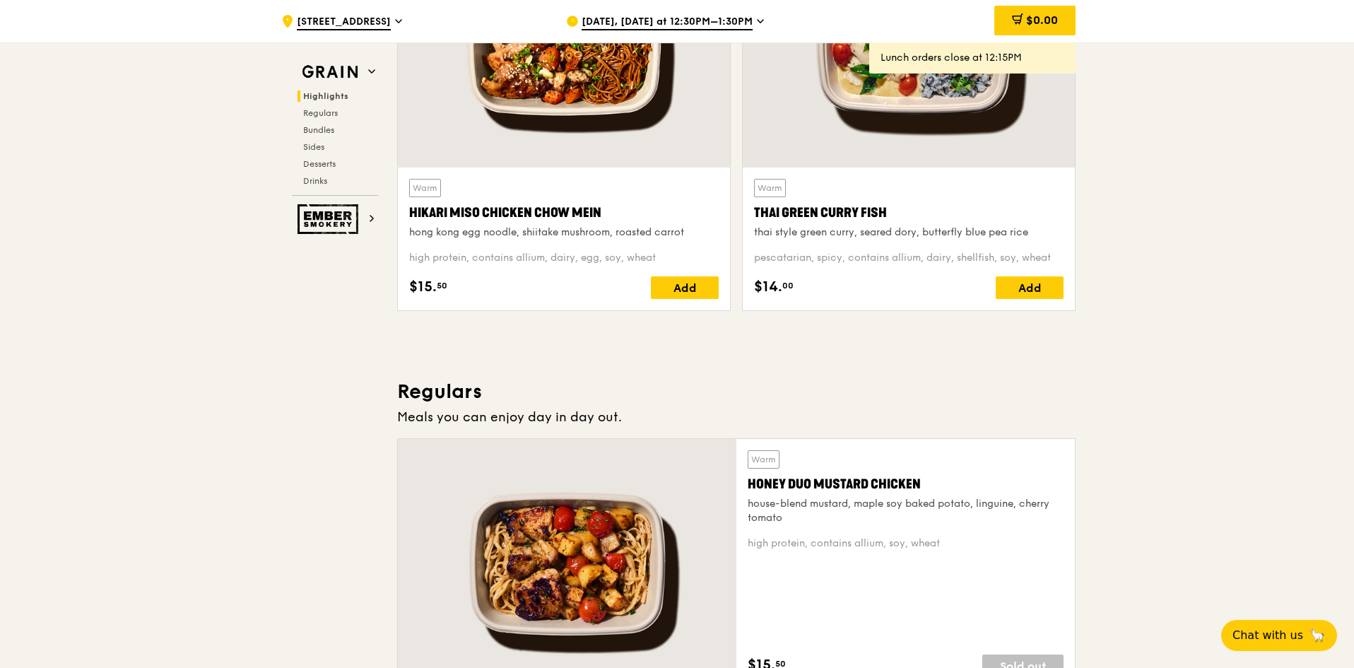
scroll to position [283, 0]
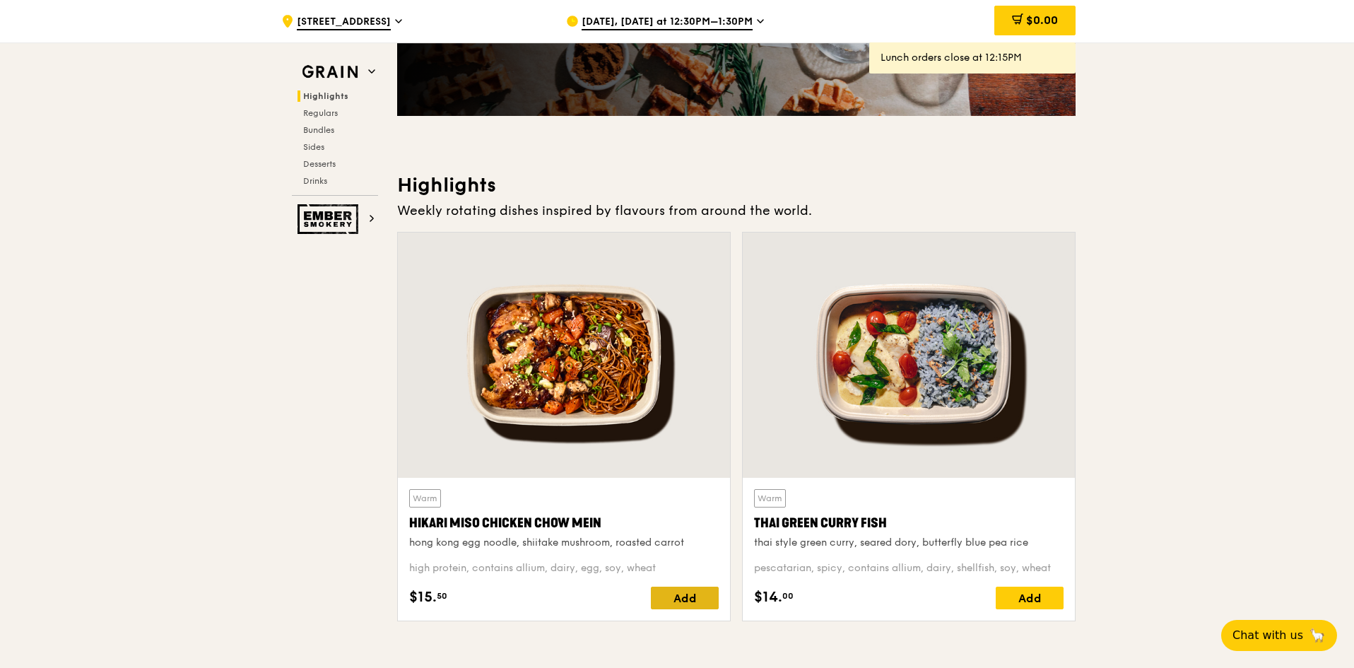
click at [692, 599] on div "Add" at bounding box center [685, 598] width 68 height 23
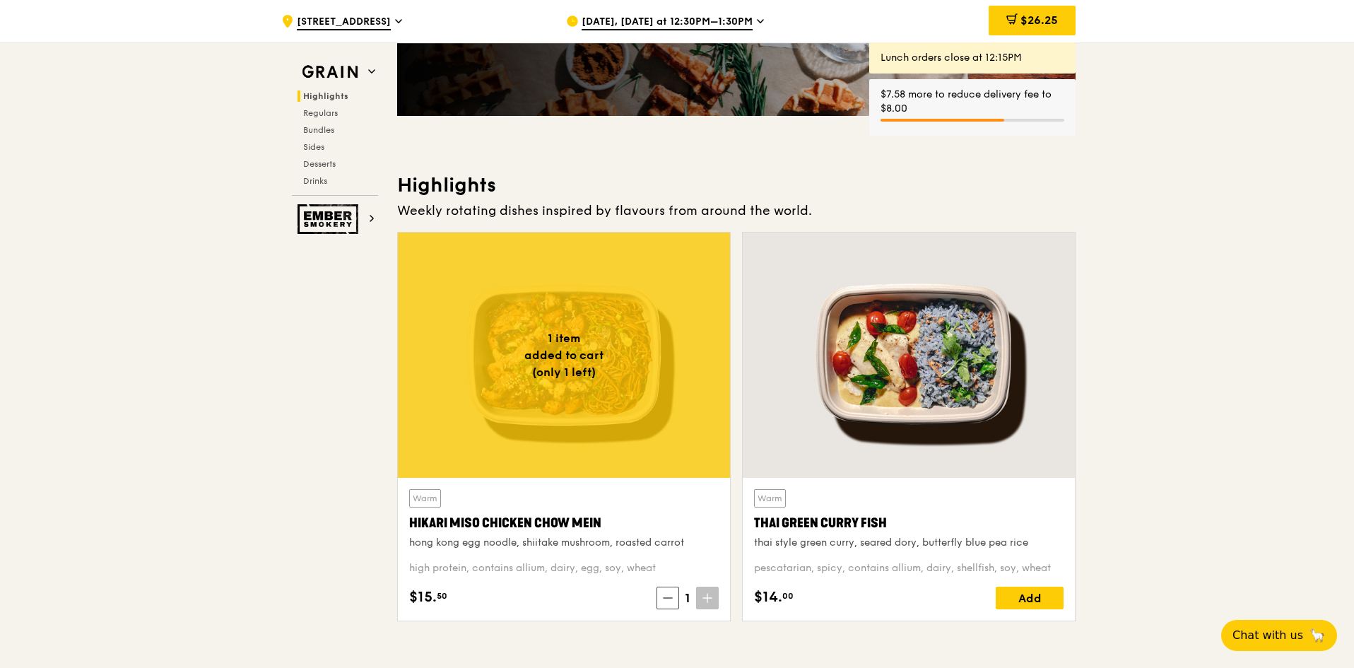
click at [708, 599] on icon at bounding box center [707, 598] width 10 height 10
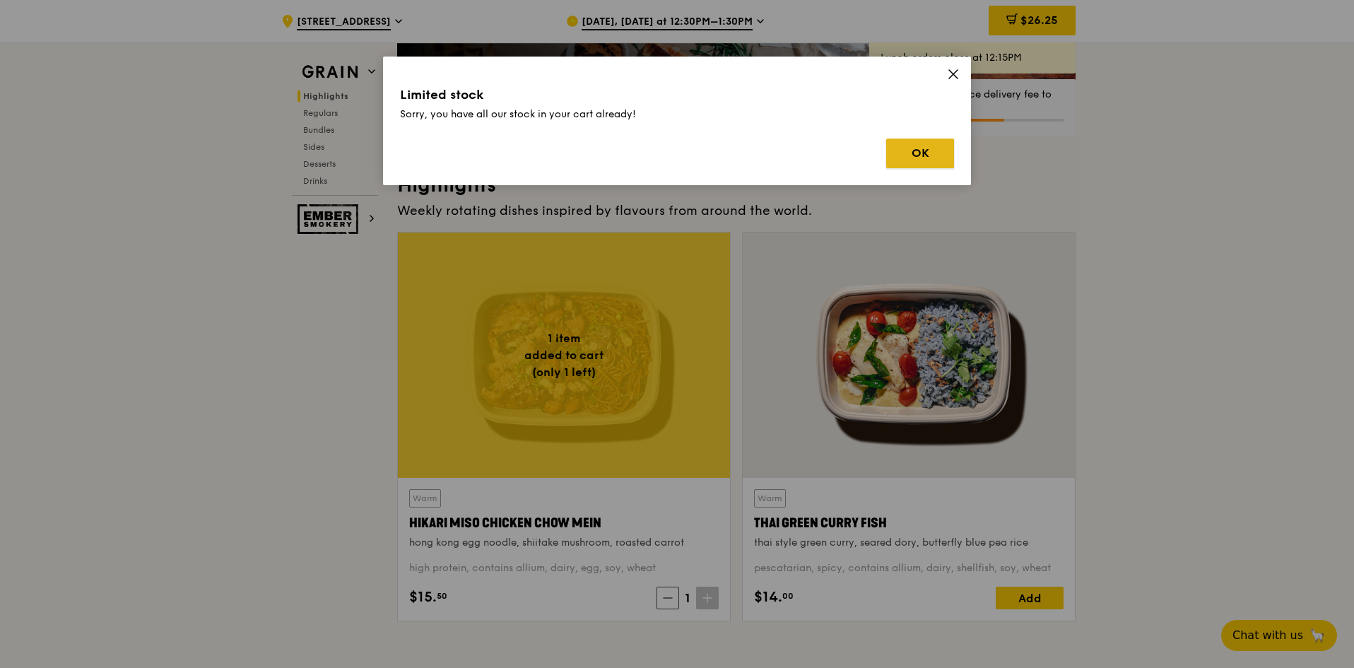
click at [926, 151] on button "OK" at bounding box center [920, 154] width 68 height 30
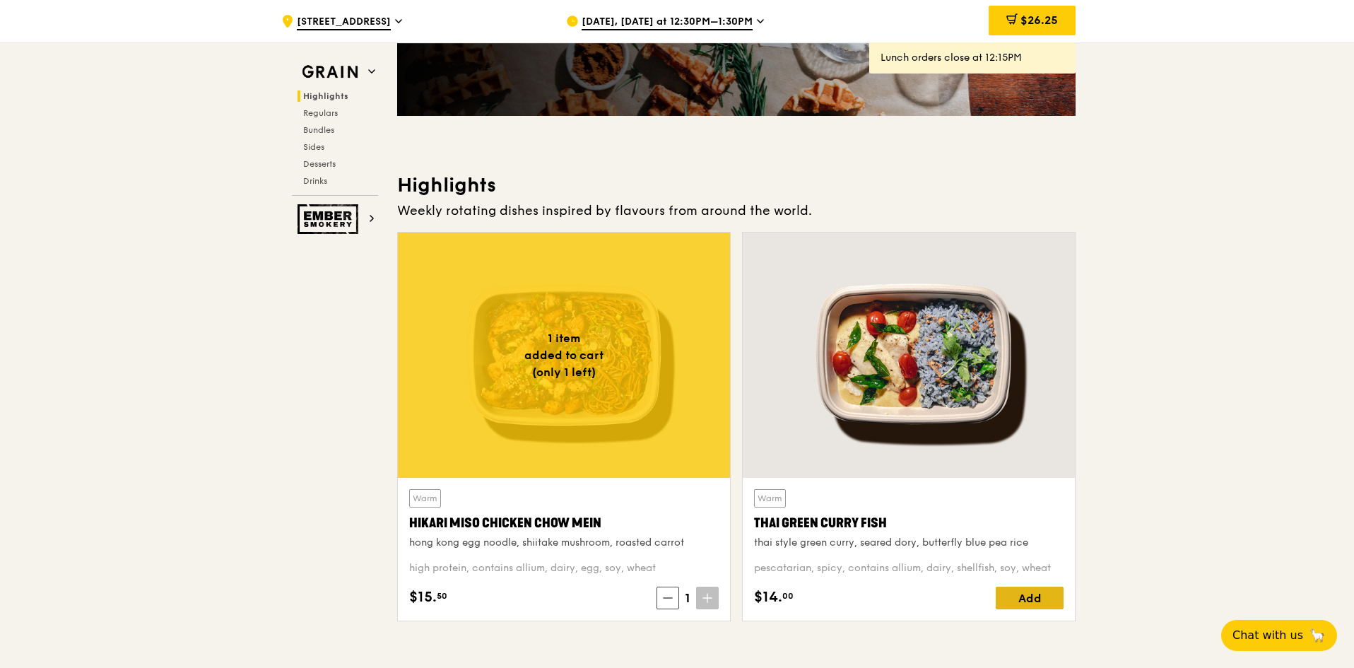
click at [1059, 604] on div "Add" at bounding box center [1030, 598] width 68 height 23
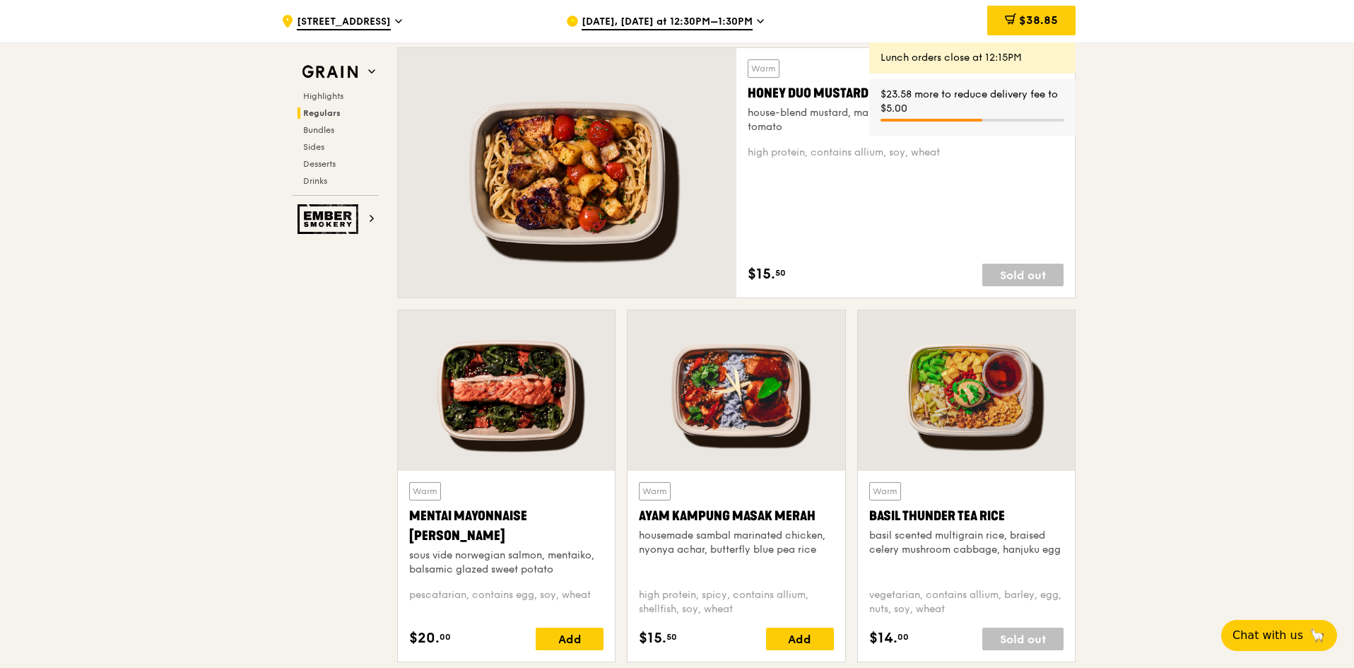
scroll to position [1060, 0]
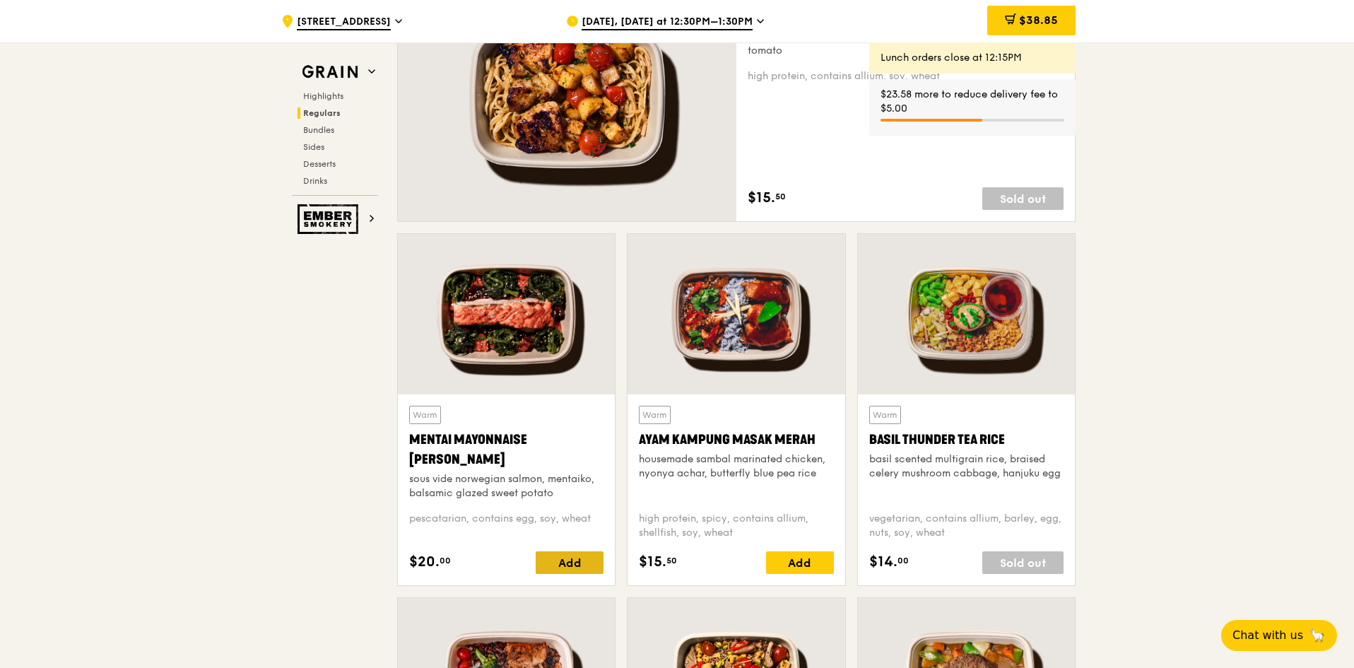
click at [582, 554] on div "Add" at bounding box center [570, 562] width 68 height 23
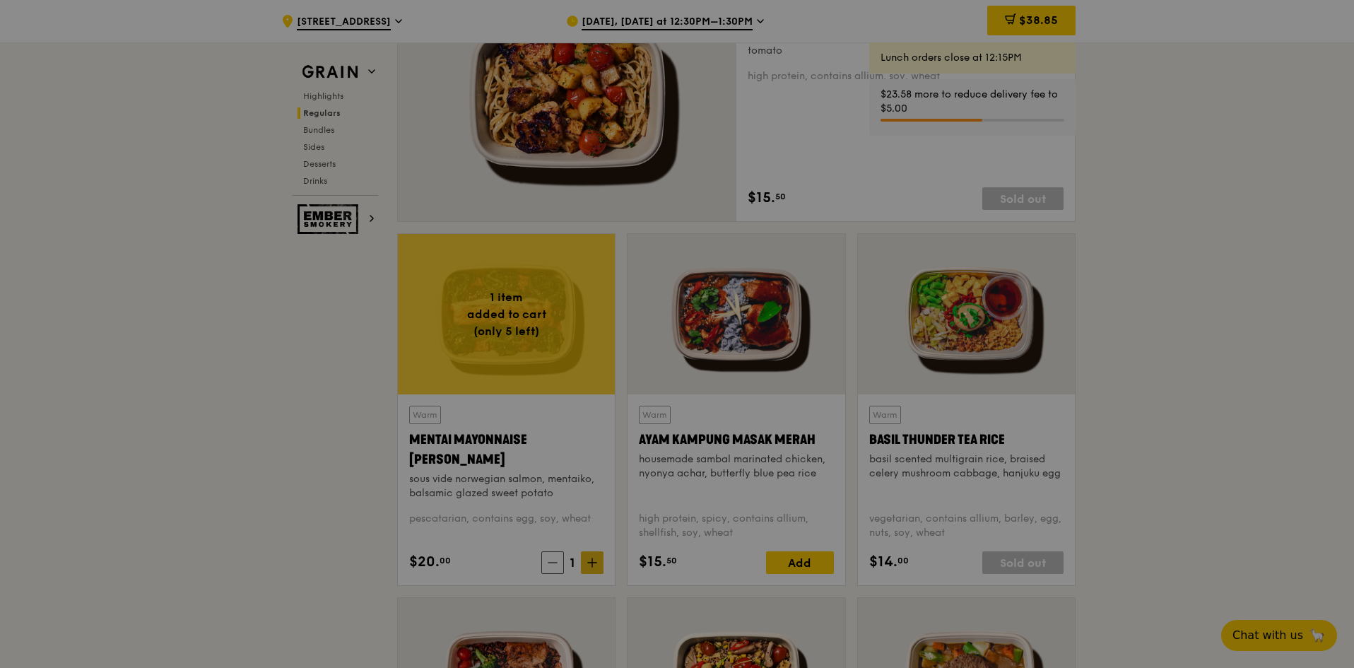
click at [594, 560] on div at bounding box center [677, 334] width 1354 height 668
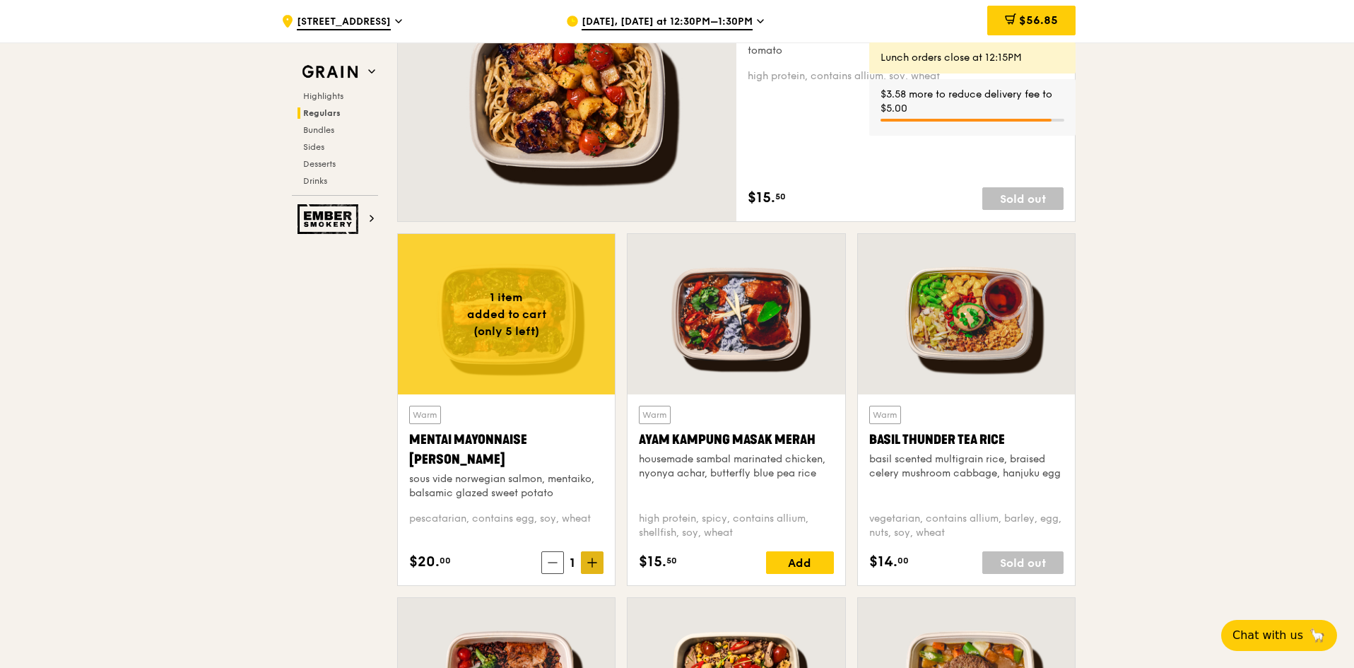
click at [594, 564] on icon at bounding box center [592, 563] width 10 height 10
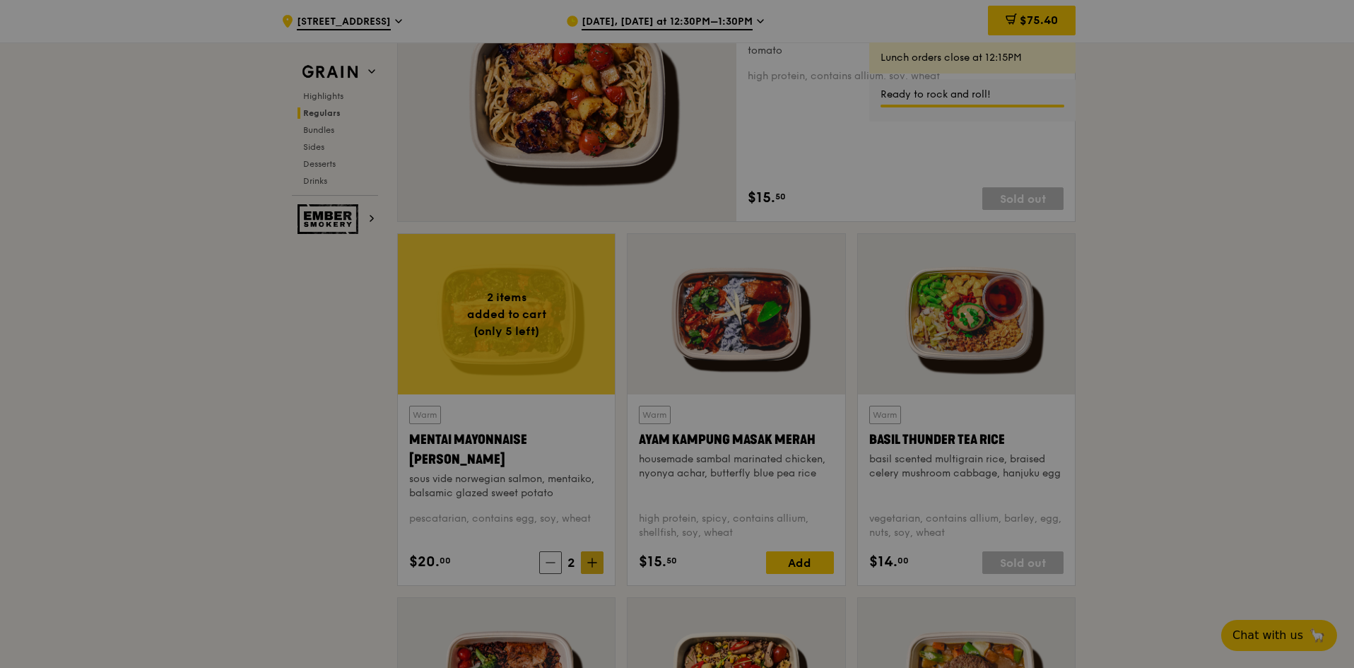
click at [592, 563] on div at bounding box center [677, 334] width 1354 height 668
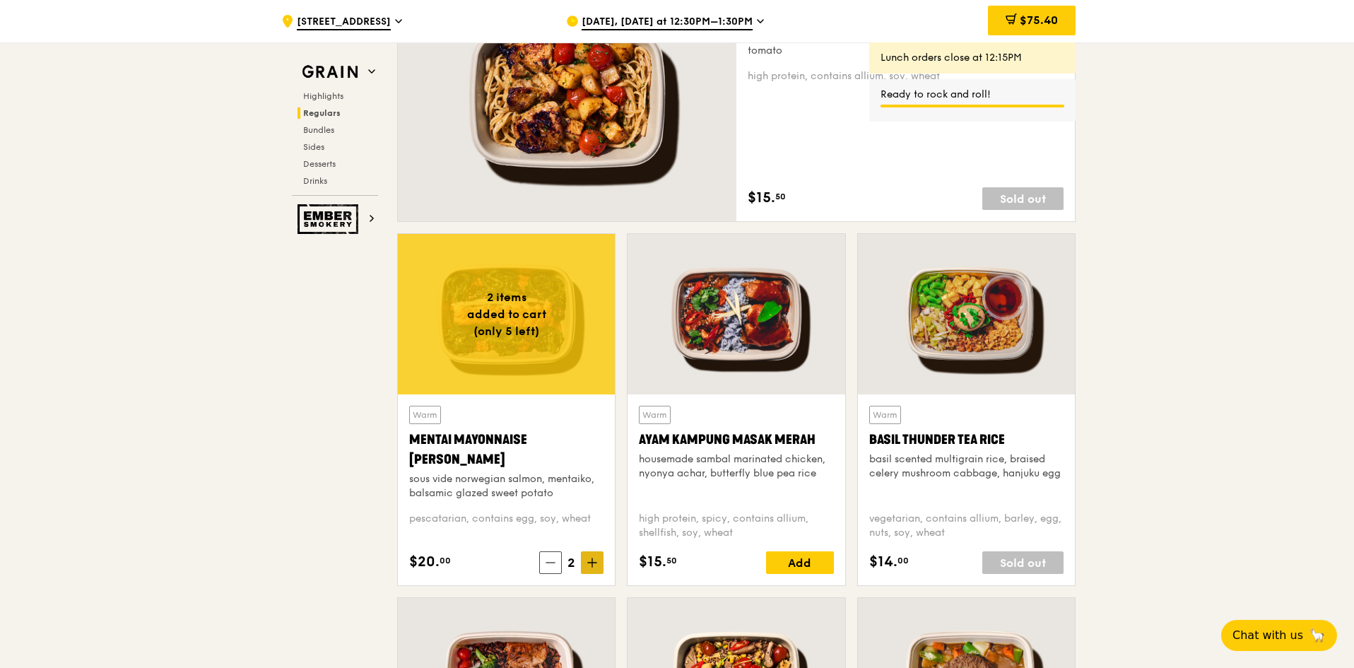
click at [592, 563] on icon at bounding box center [592, 563] width 8 height 0
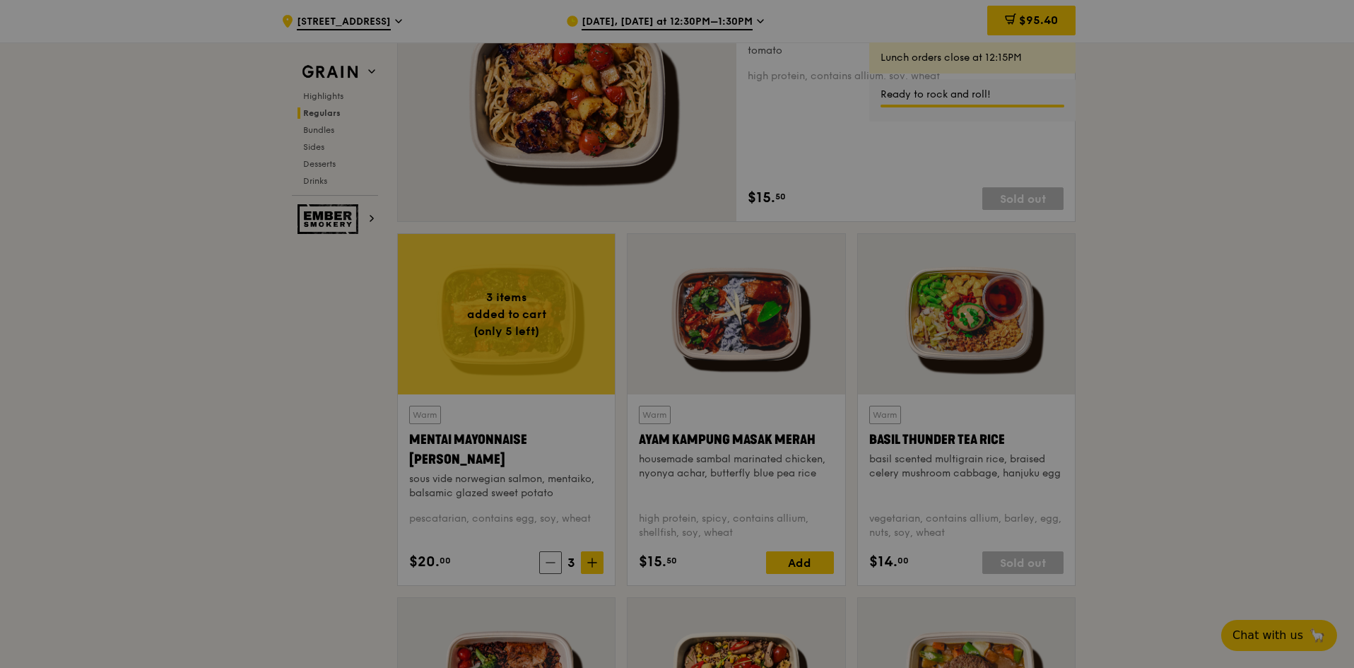
type input "3"
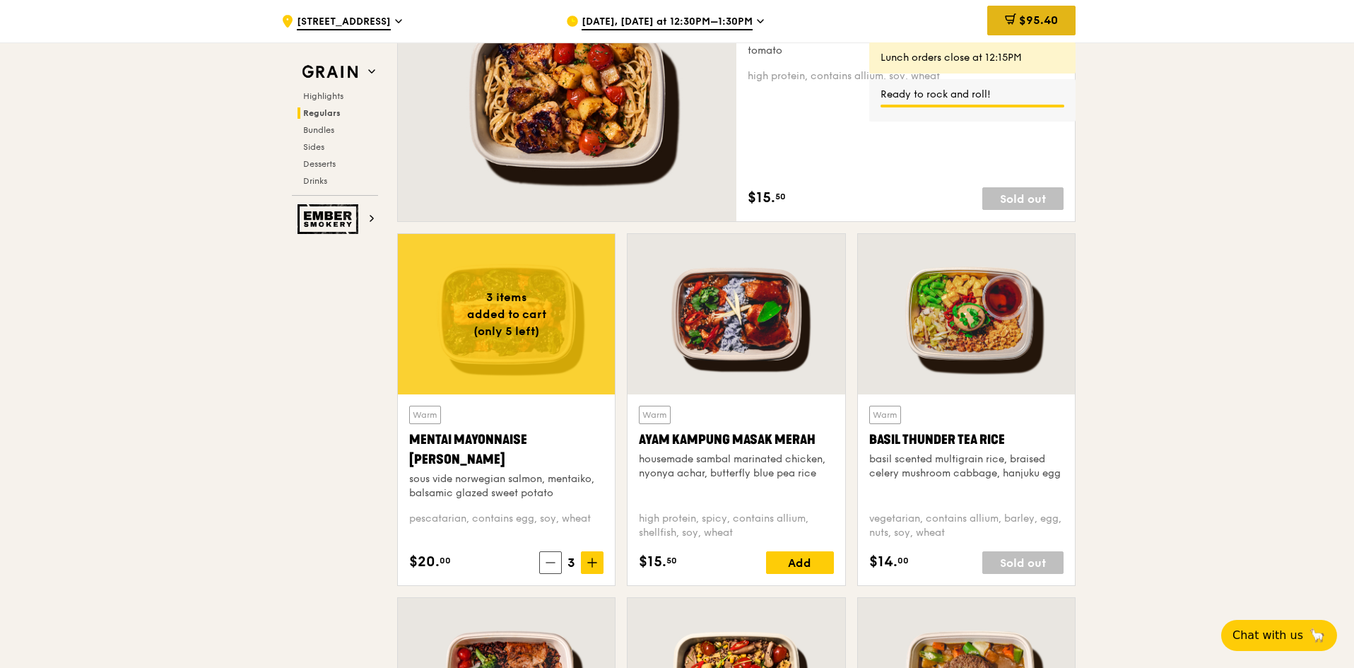
click at [1045, 19] on span "$95.40" at bounding box center [1038, 19] width 39 height 13
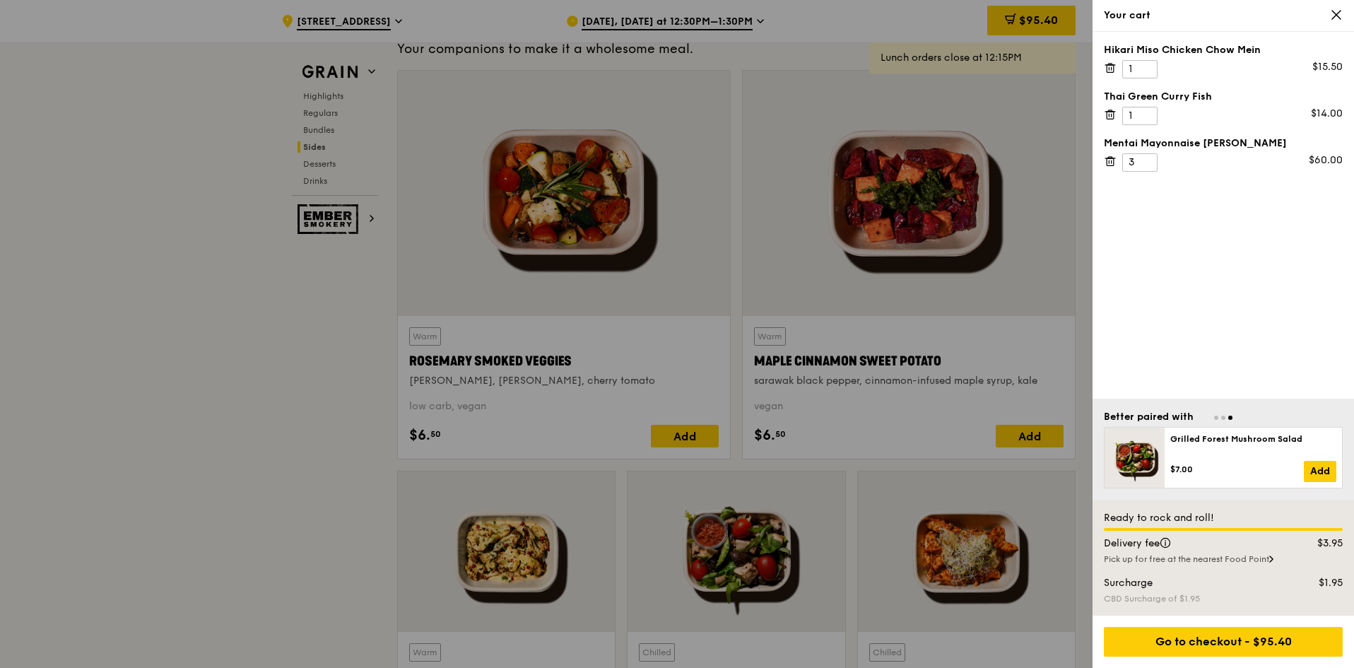
scroll to position [3463, 0]
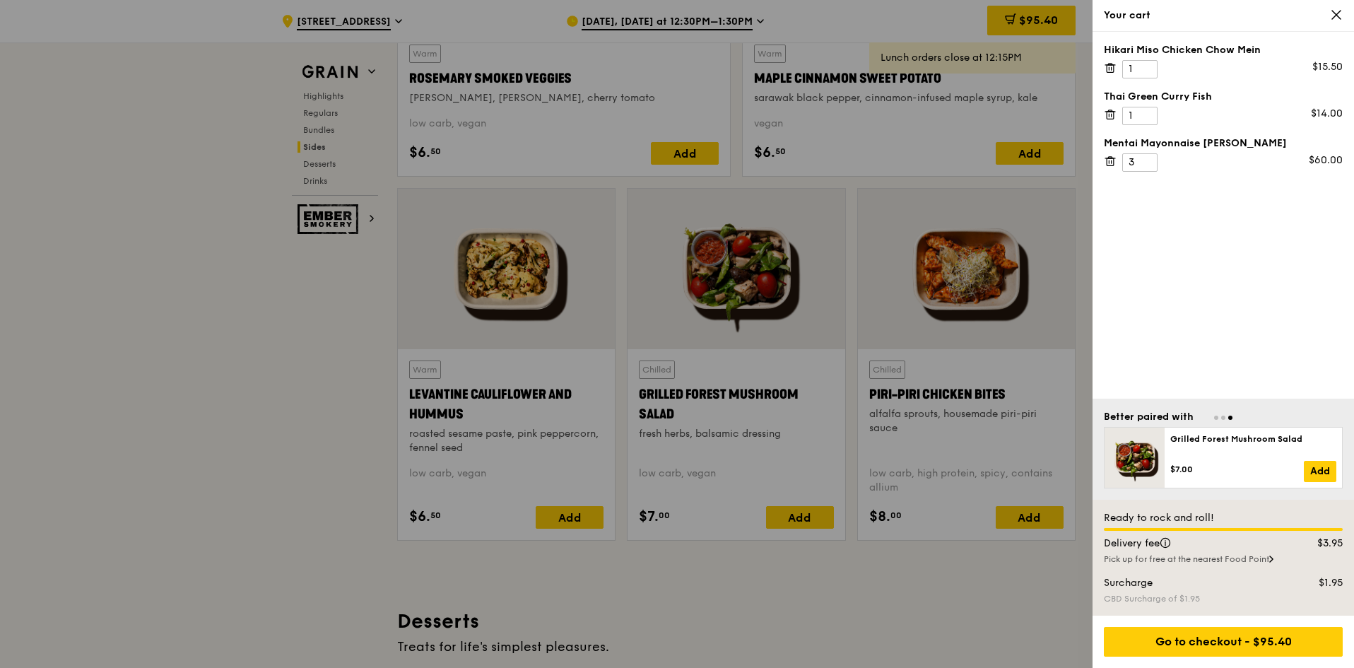
drag, startPoint x: 931, startPoint y: 584, endPoint x: 972, endPoint y: 570, distance: 43.6
click at [931, 584] on div at bounding box center [677, 334] width 1354 height 668
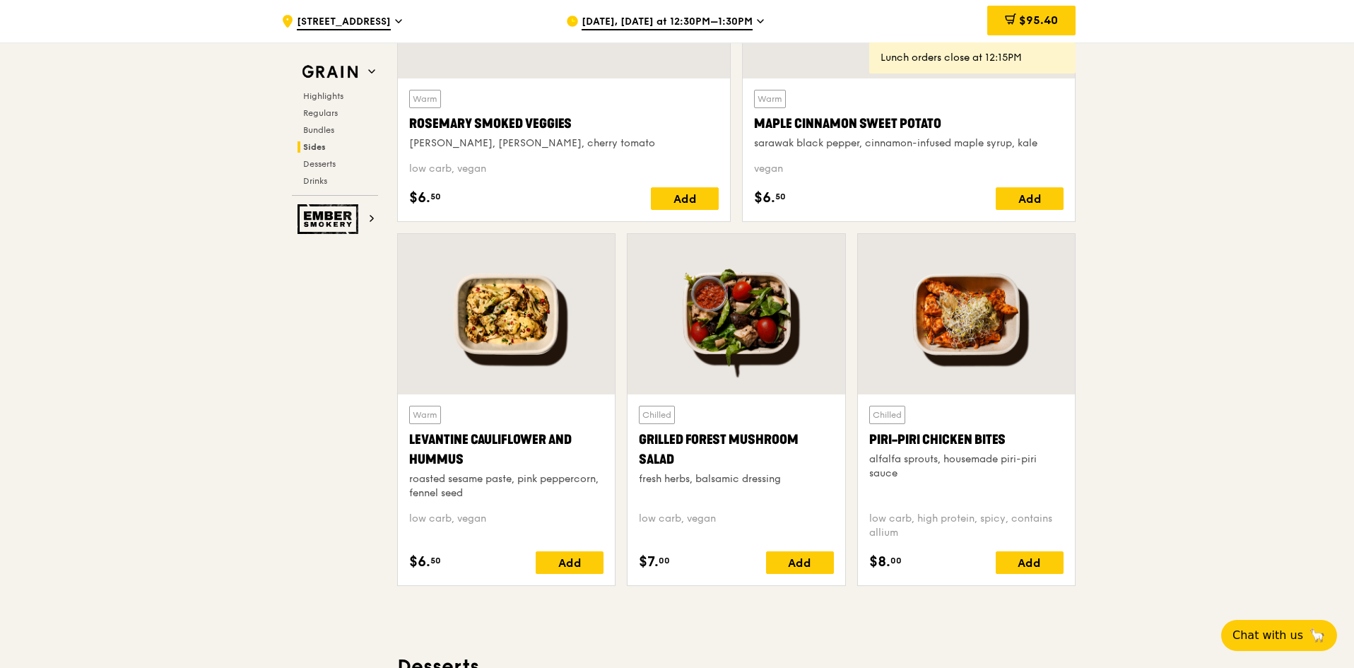
scroll to position [3445, 0]
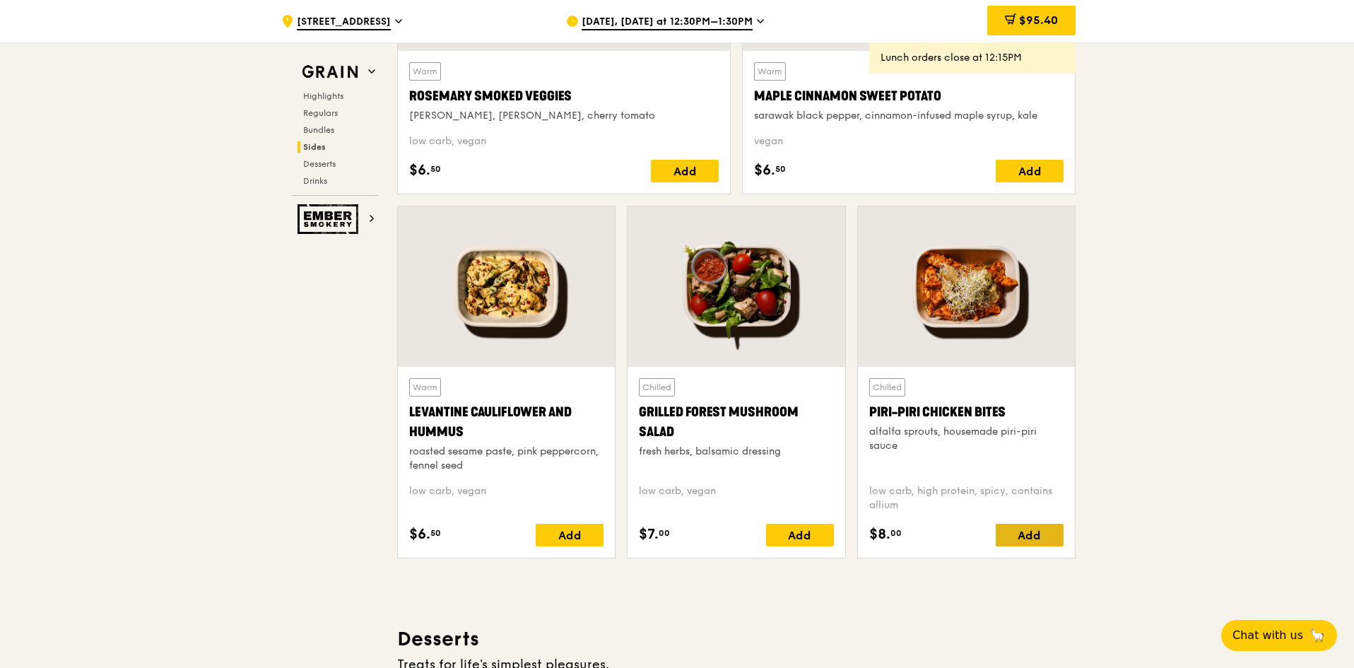
click at [1045, 529] on div "Add" at bounding box center [1030, 535] width 68 height 23
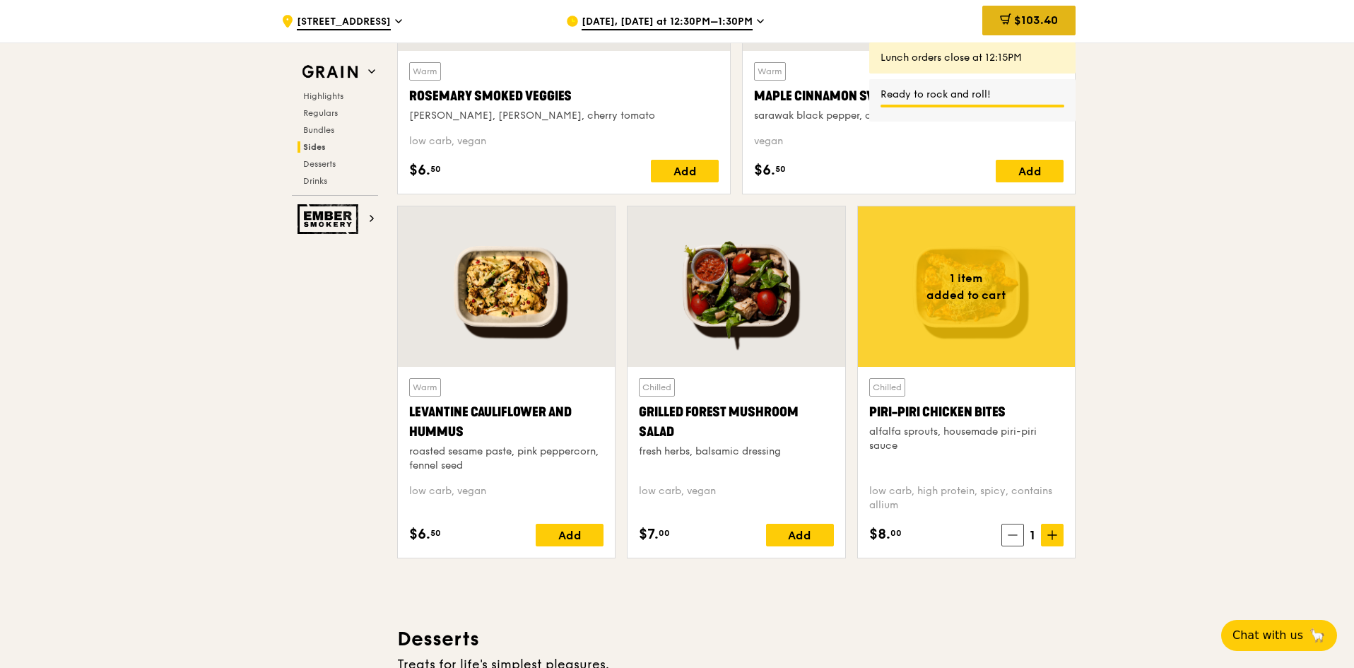
click at [1052, 18] on span "$103.40" at bounding box center [1036, 19] width 44 height 13
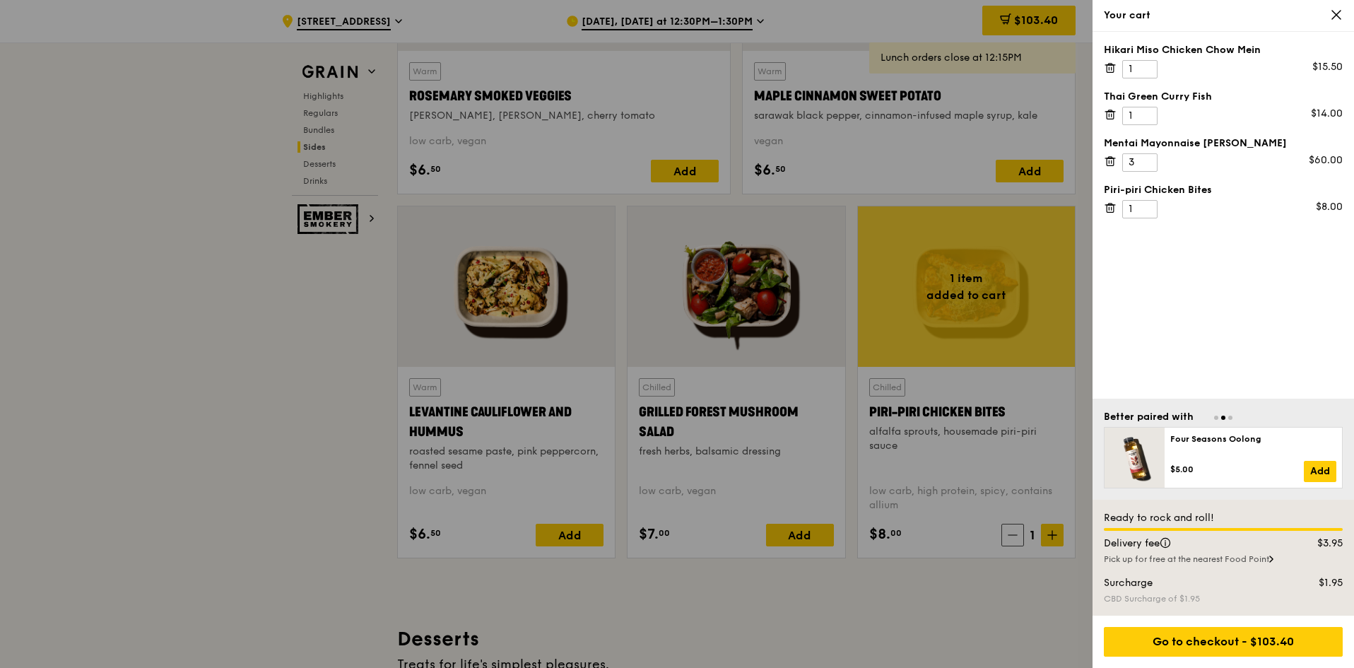
click at [1106, 209] on icon at bounding box center [1110, 207] width 13 height 13
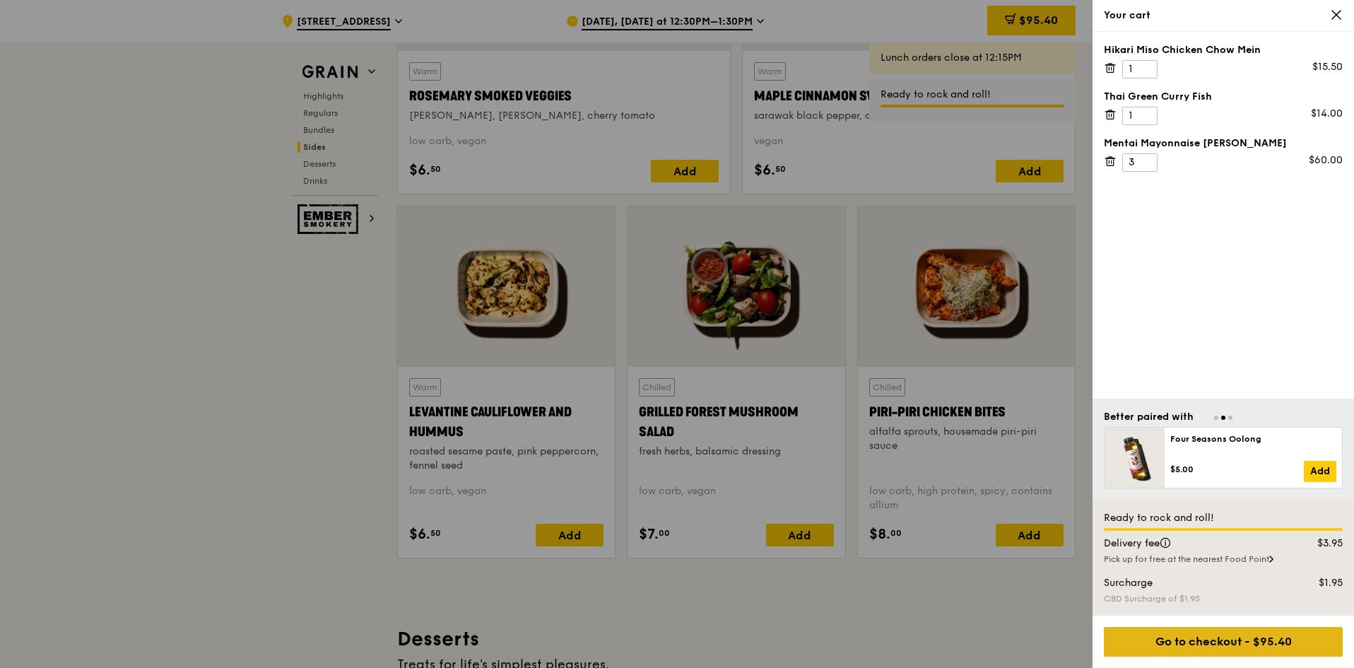
click at [1265, 646] on div "Go to checkout - $95.40" at bounding box center [1223, 642] width 239 height 30
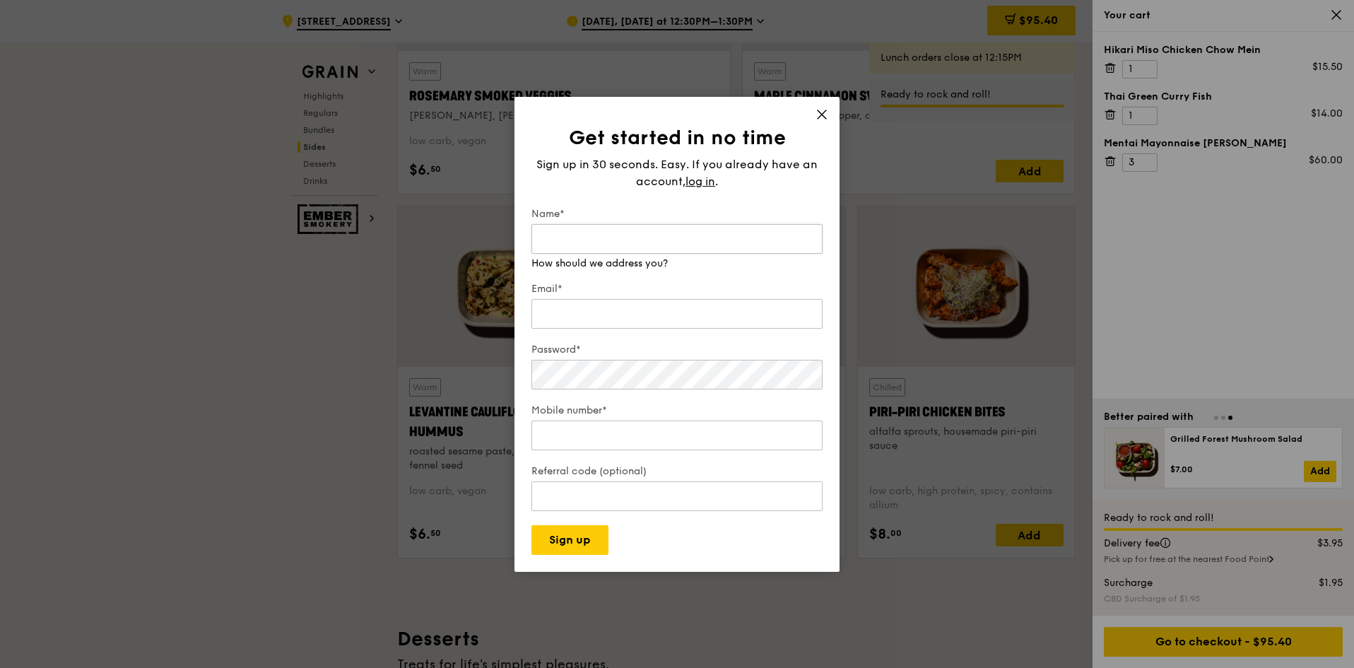
click at [610, 242] on input "Name*" at bounding box center [676, 239] width 291 height 30
type input "[PERSON_NAME]"
click at [577, 319] on div "Email*" at bounding box center [676, 306] width 291 height 49
type input "[EMAIL_ADDRESS][DOMAIN_NAME]"
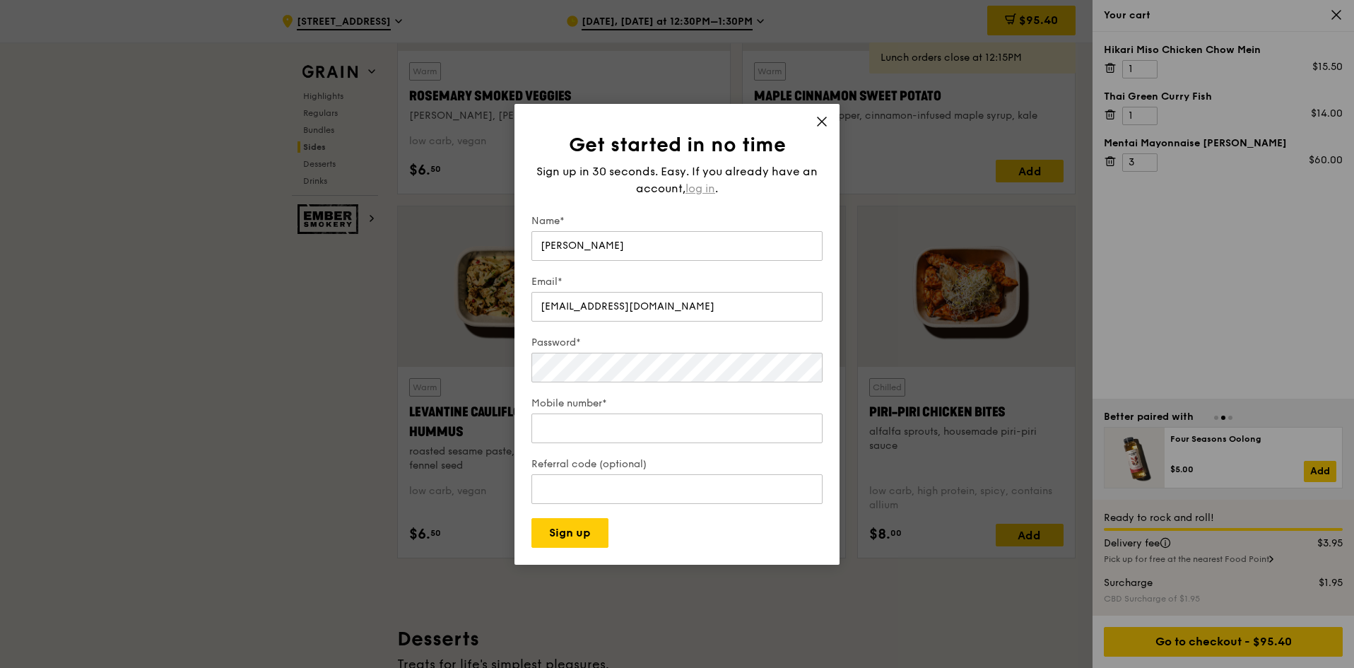
click at [695, 184] on span "log in" at bounding box center [701, 188] width 30 height 17
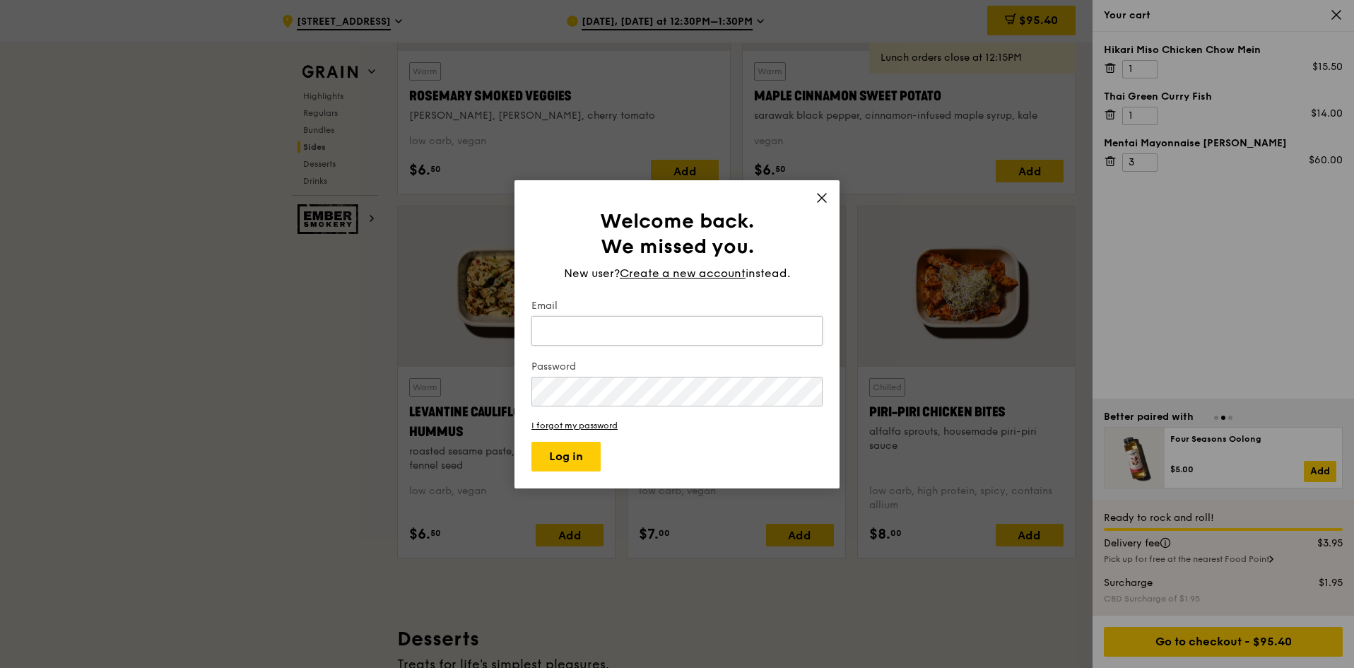
click at [600, 337] on input "Email" at bounding box center [676, 331] width 291 height 30
type input "[EMAIL_ADDRESS][DOMAIN_NAME]"
click at [576, 454] on button "Log in" at bounding box center [565, 457] width 69 height 30
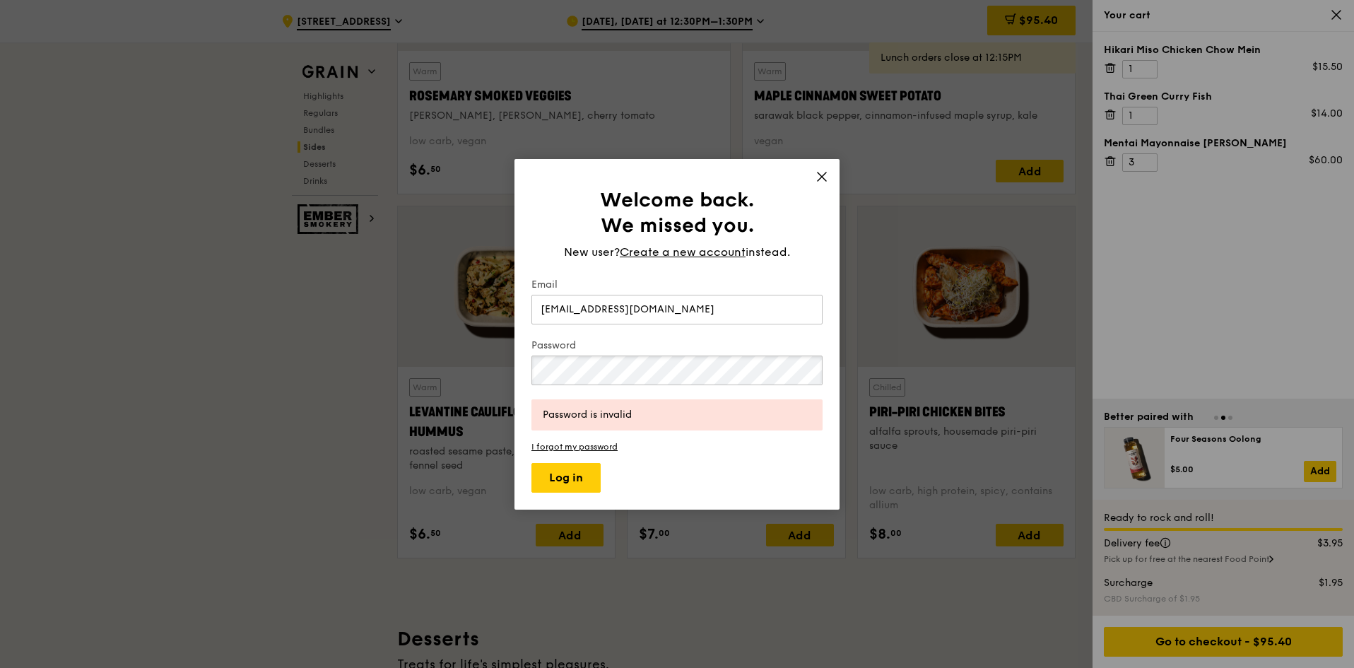
click at [470, 367] on div "Welcome back. We missed you. New user? Create a new account instead. Email [EMA…" at bounding box center [677, 334] width 1354 height 668
click at [548, 472] on button "Log in" at bounding box center [565, 478] width 69 height 30
click at [499, 372] on div "Welcome back. We missed you. New user? Create a new account instead. Email [EMA…" at bounding box center [677, 334] width 1354 height 668
click at [561, 479] on button "Log in" at bounding box center [565, 478] width 69 height 30
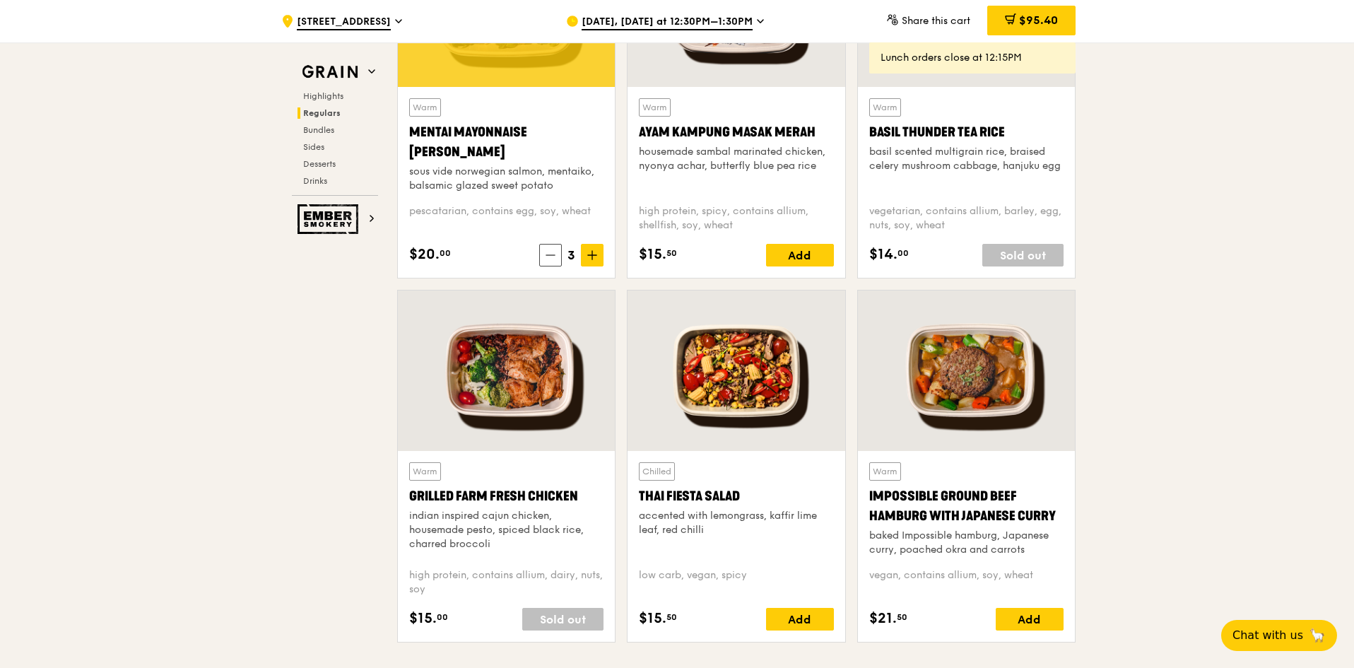
scroll to position [1413, 0]
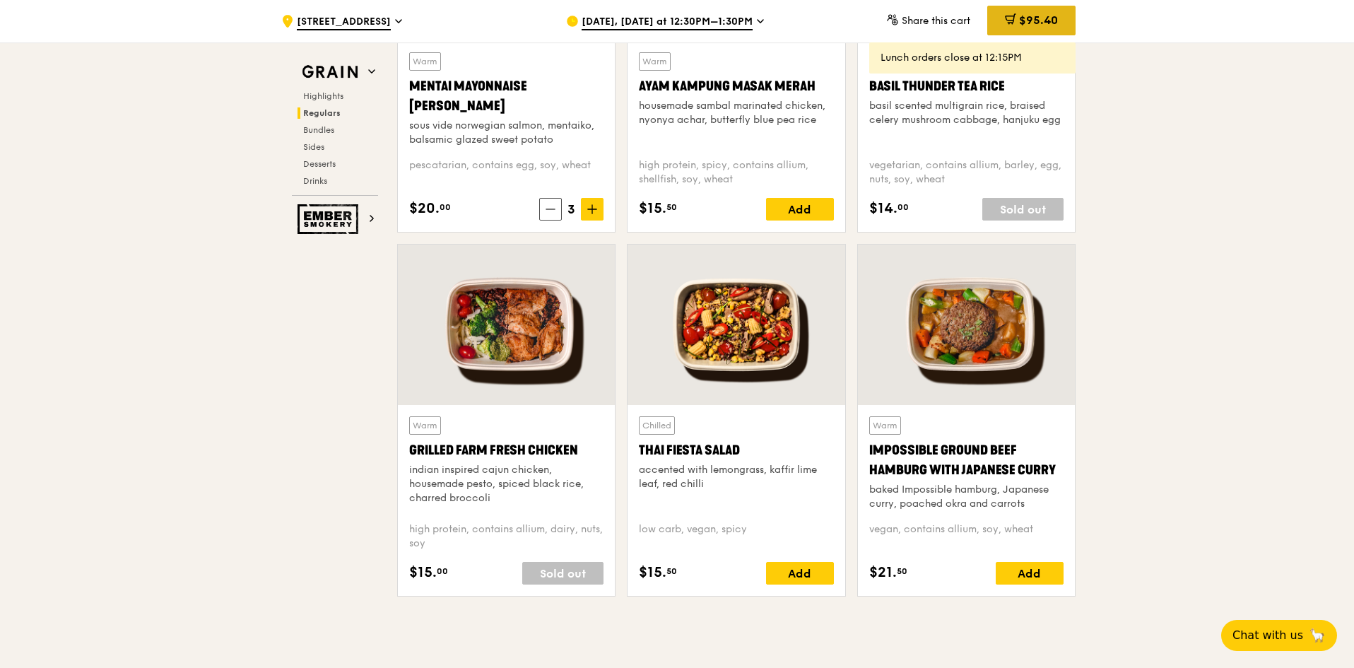
click at [1050, 16] on span "$95.40" at bounding box center [1038, 19] width 39 height 13
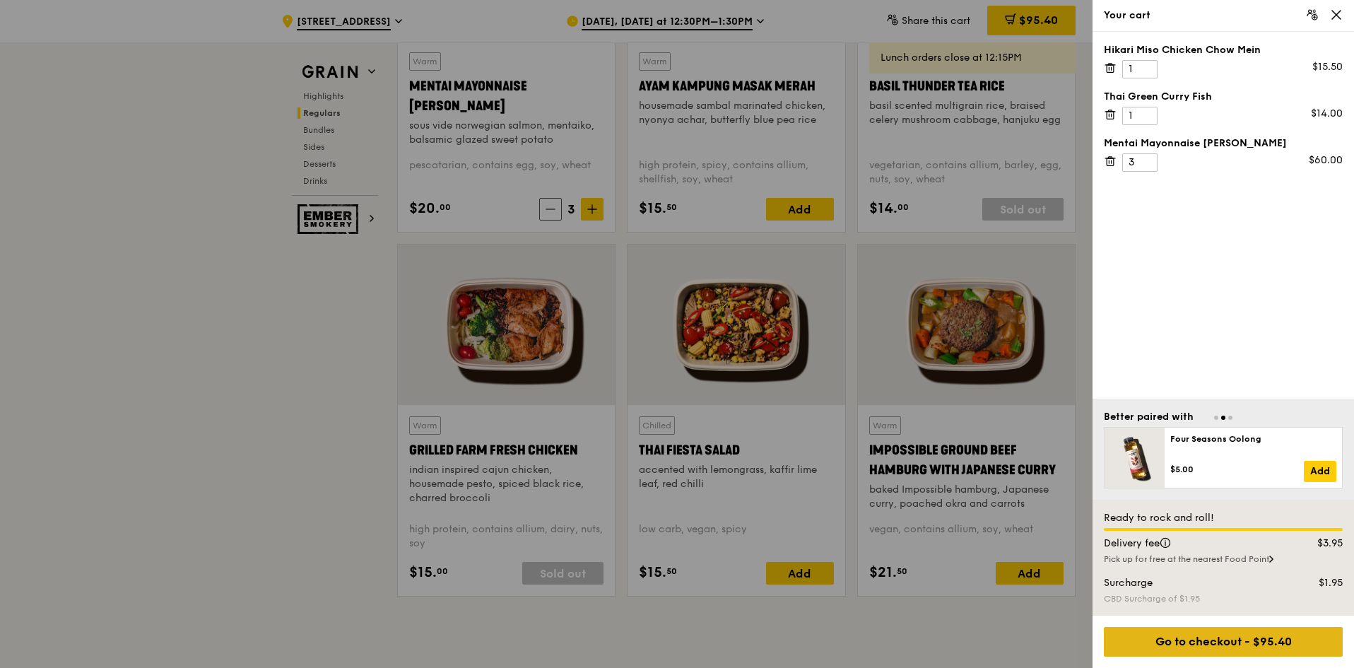
click at [1246, 644] on div "Go to checkout - $95.40" at bounding box center [1223, 642] width 239 height 30
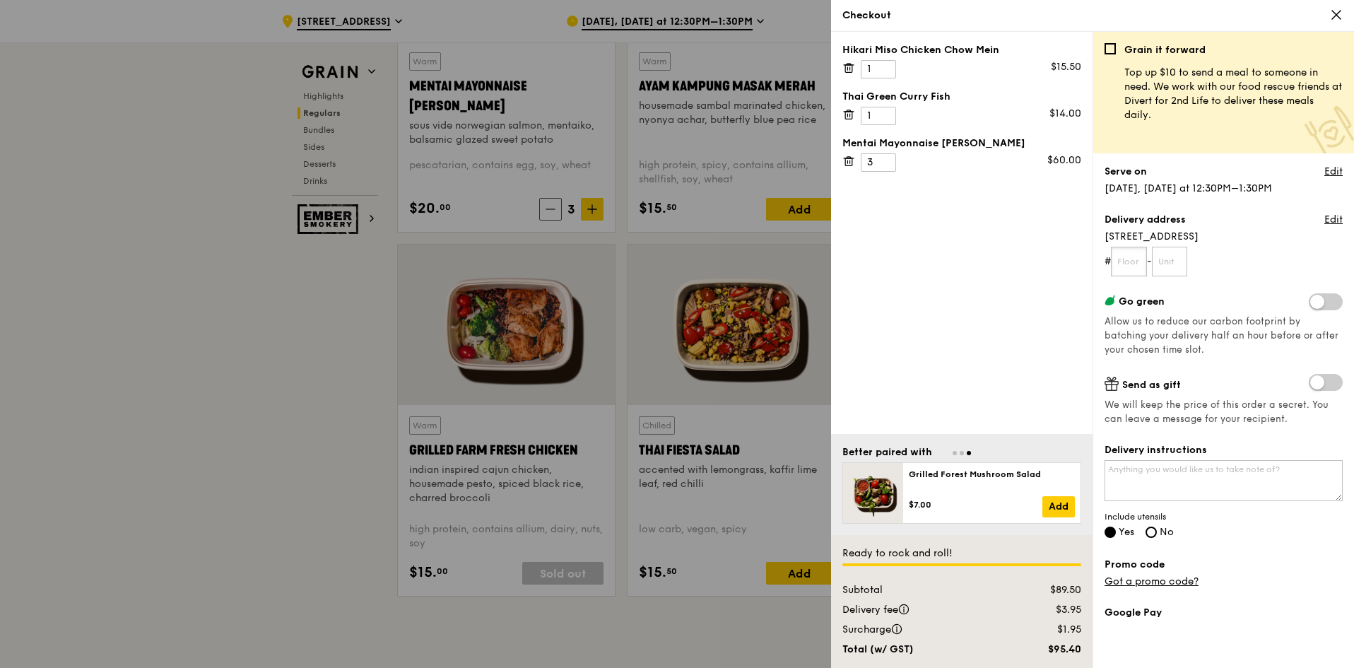
click at [1133, 261] on input "text" at bounding box center [1129, 262] width 36 height 30
type input "04"
click at [1187, 259] on input "text" at bounding box center [1170, 262] width 36 height 30
type input "01"
click at [1326, 165] on link "Edit" at bounding box center [1333, 172] width 18 height 14
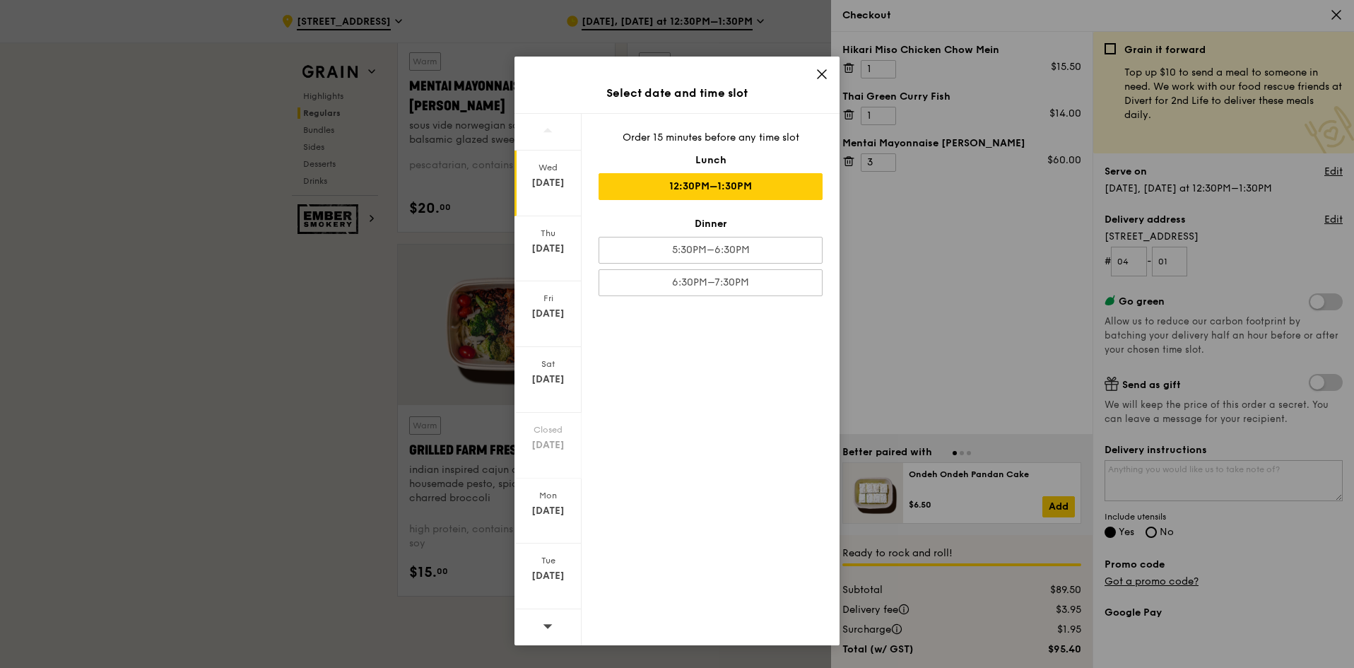
click at [820, 76] on icon at bounding box center [822, 74] width 13 height 13
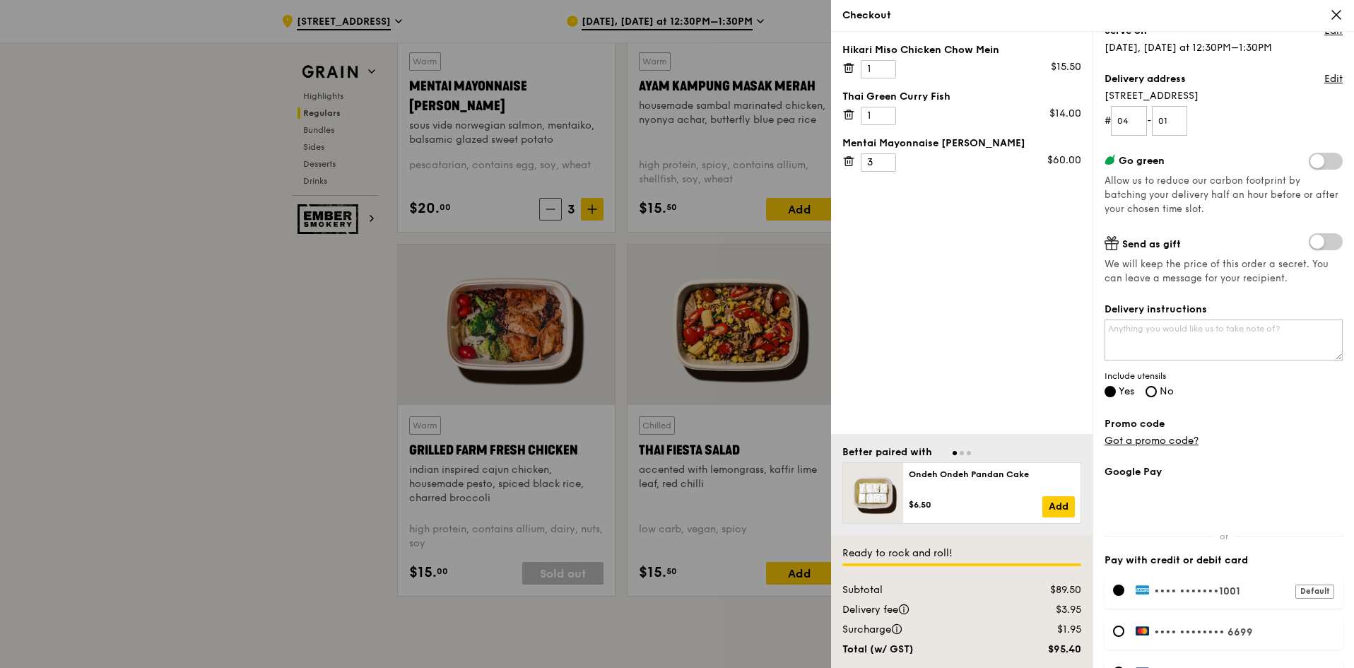
scroll to position [141, 0]
click at [1206, 335] on textarea "Delivery instructions" at bounding box center [1224, 339] width 238 height 41
click at [1199, 329] on textarea "Call when arriving. THank!" at bounding box center [1224, 339] width 238 height 41
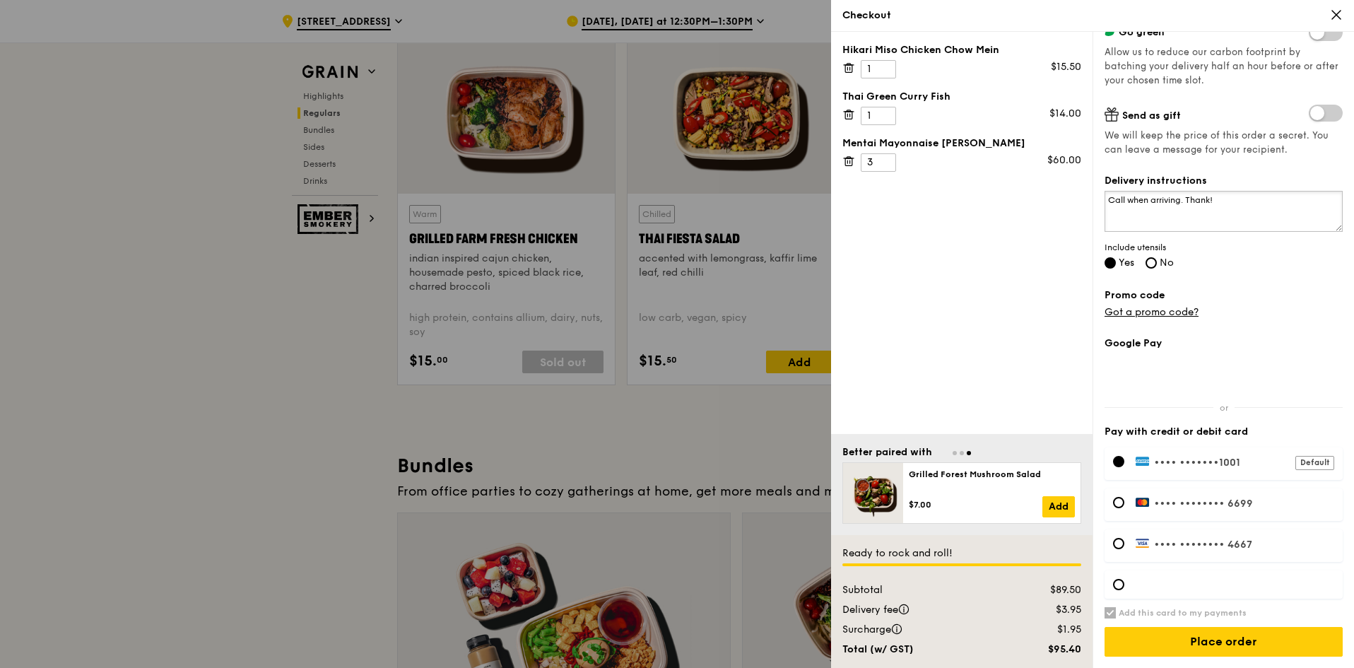
scroll to position [1625, 0]
type textarea "Call when arriving. Thank!"
click at [1224, 646] on input "Place order" at bounding box center [1224, 642] width 238 height 30
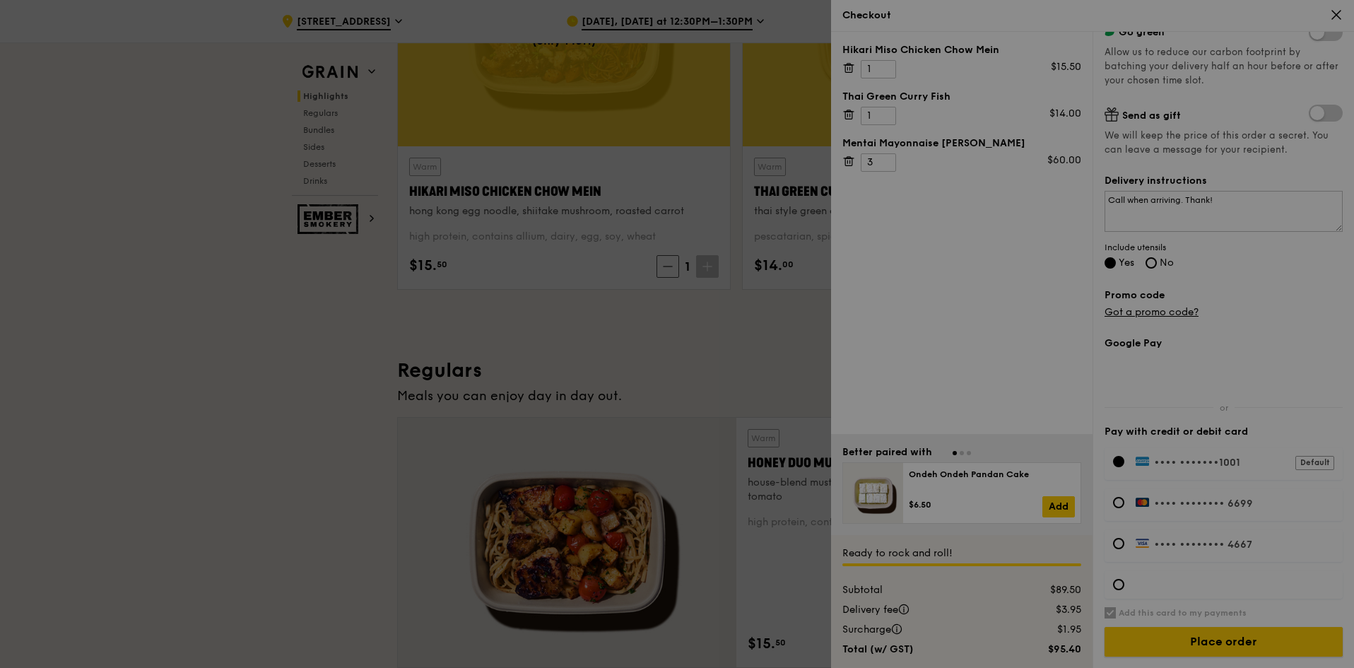
scroll to position [495, 0]
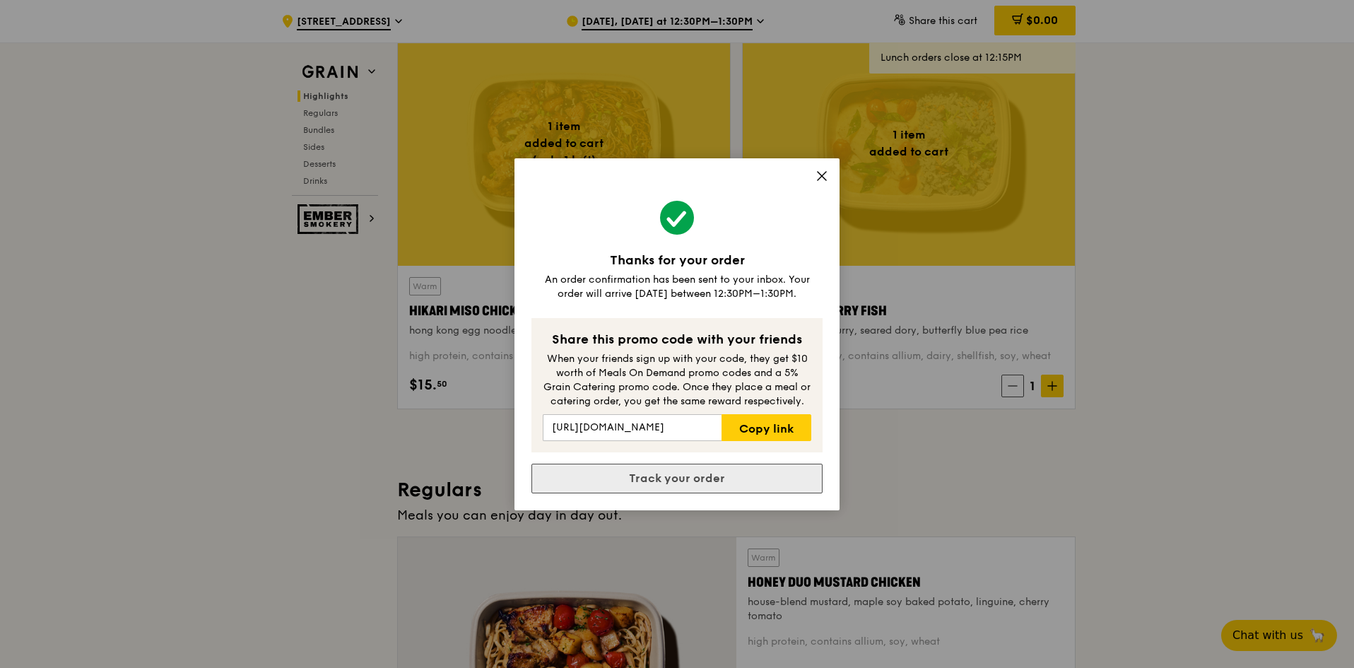
click at [713, 480] on link "Track your order" at bounding box center [676, 479] width 291 height 30
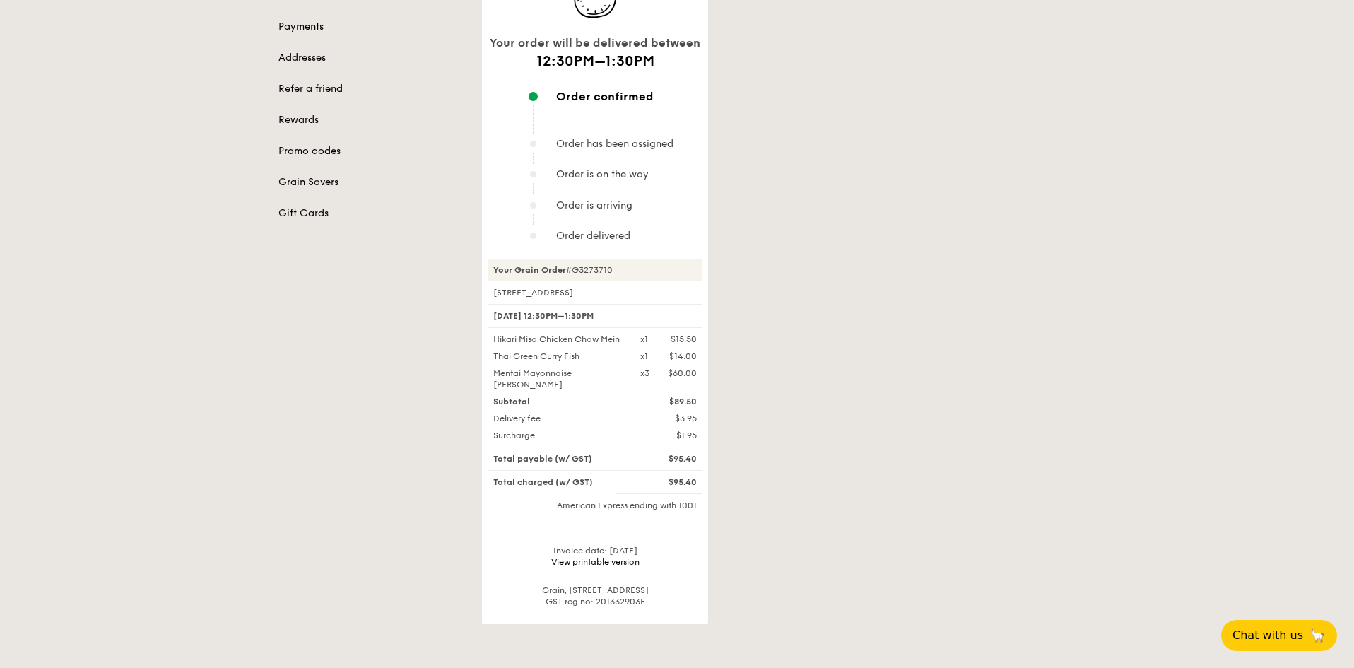
scroll to position [212, 0]
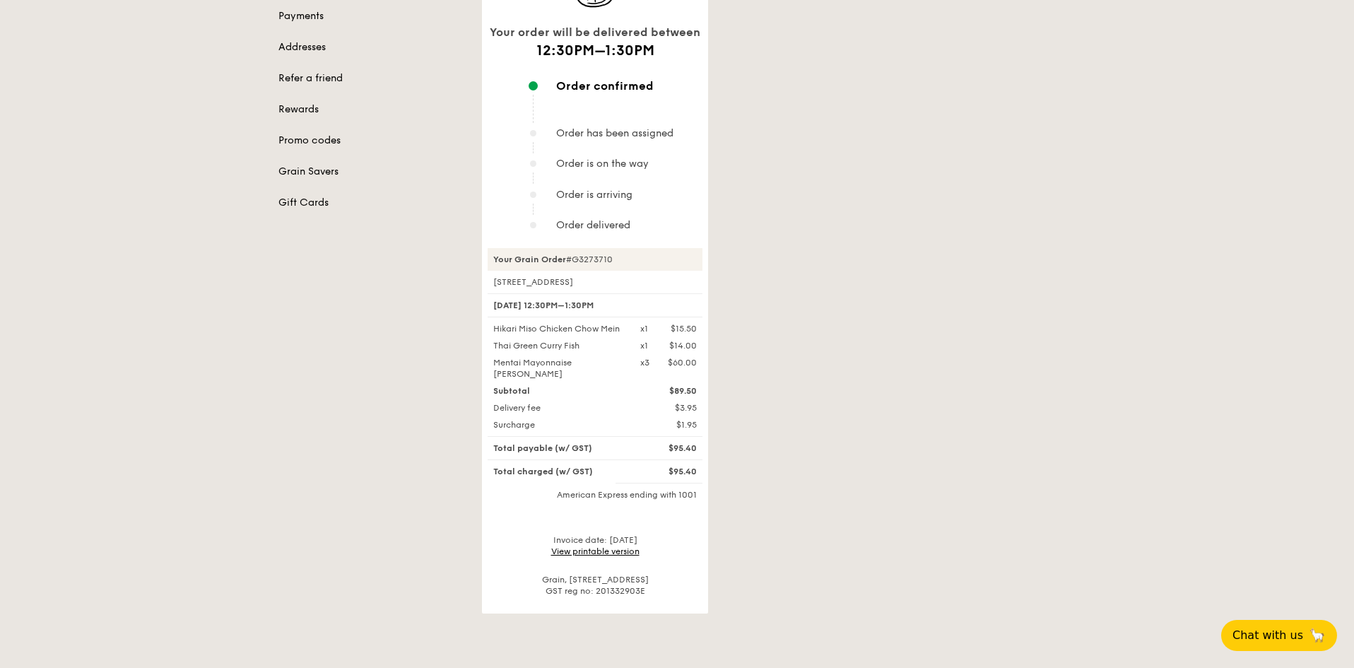
drag, startPoint x: 607, startPoint y: 306, endPoint x: 499, endPoint y: 392, distance: 137.9
click at [499, 392] on div "Your Grain Order #G3273710 15 Beach Road, #04-01 20 Aug, 12:30PM–1:30PM Hikari …" at bounding box center [595, 422] width 215 height 348
drag, startPoint x: 696, startPoint y: 454, endPoint x: 487, endPoint y: 314, distance: 251.7
click at [487, 314] on div "Your order will be delivered between 12:30PM–1:30PM Order confirmed Order has b…" at bounding box center [595, 280] width 226 height 666
copy div "20 Aug, 12:30PM–1:30PM Hikari Miso Chicken Chow Mein x1 $15.50 Thai Green Curry…"
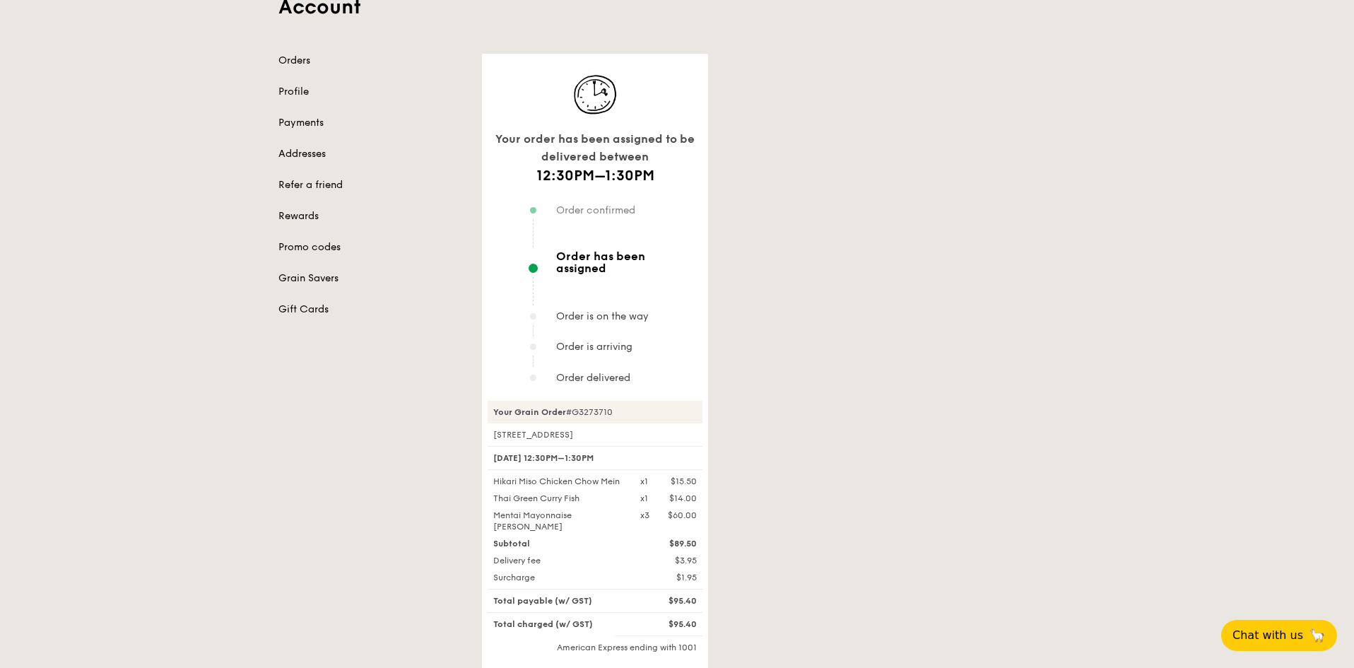
scroll to position [141, 0]
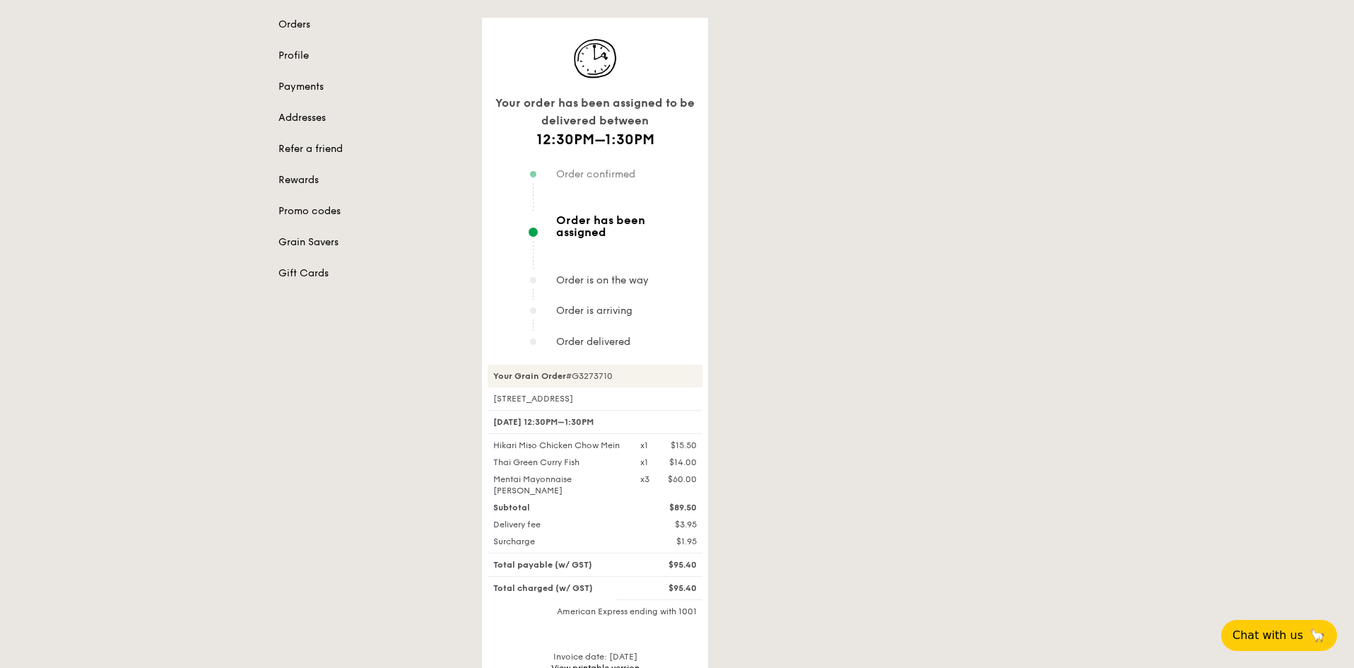
click at [1166, 365] on div "Account Orders Profile Payments Addresses Refer a friend Rewards Promo codes Gr…" at bounding box center [677, 315] width 1354 height 829
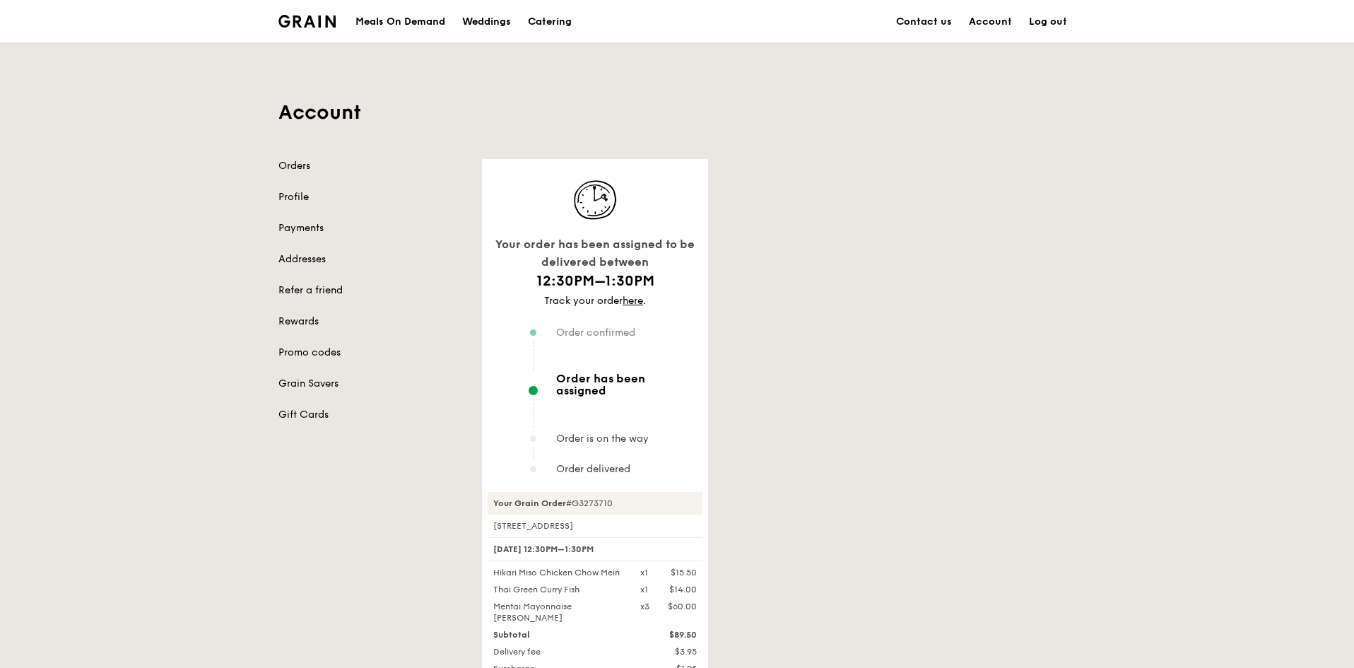
click at [1165, 251] on div "Account Orders Profile Payments Addresses Refer a friend Rewards Promo codes Gr…" at bounding box center [677, 449] width 1354 height 815
click at [1167, 207] on div "Account Orders Profile Payments Addresses Refer a friend Rewards Promo codes Gr…" at bounding box center [677, 449] width 1354 height 815
